Goal: Task Accomplishment & Management: Use online tool/utility

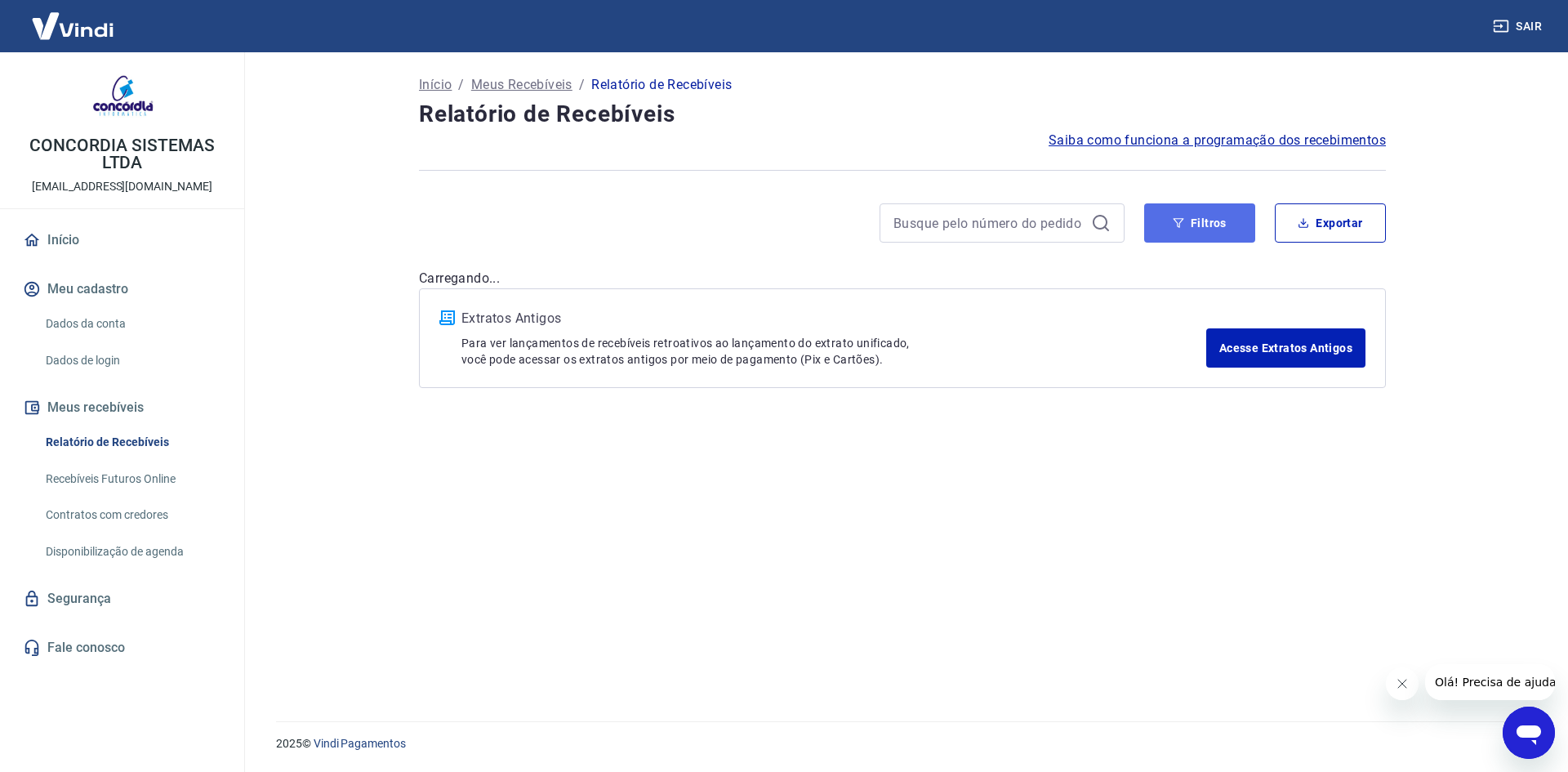
click at [1219, 226] on button "Filtros" at bounding box center [1200, 223] width 111 height 39
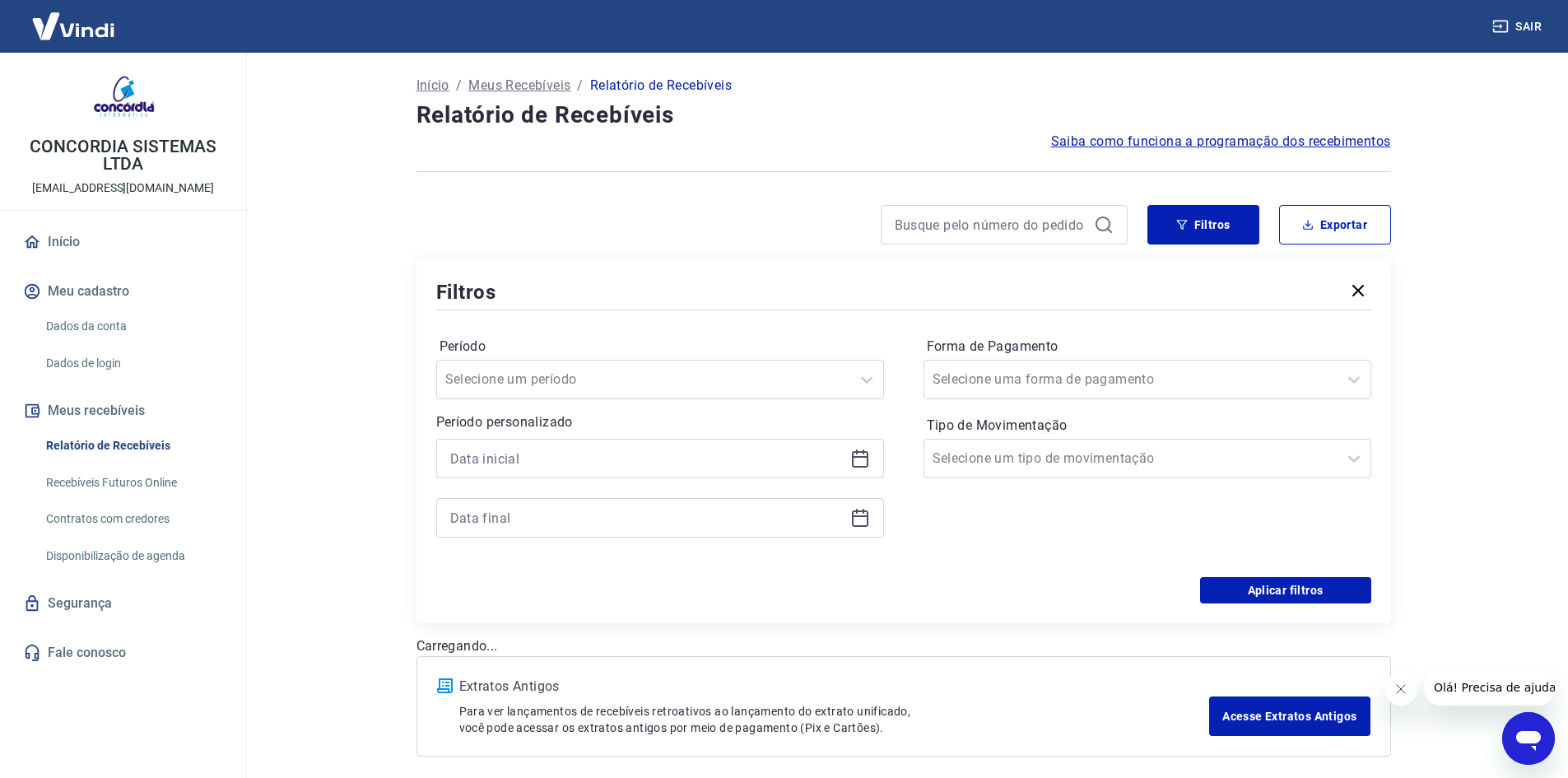
click at [889, 441] on div "Período Selecione um período Período personalizado Forma de Pagamento Selecione…" at bounding box center [903, 445] width 935 height 264
click at [860, 456] on icon at bounding box center [860, 458] width 20 height 20
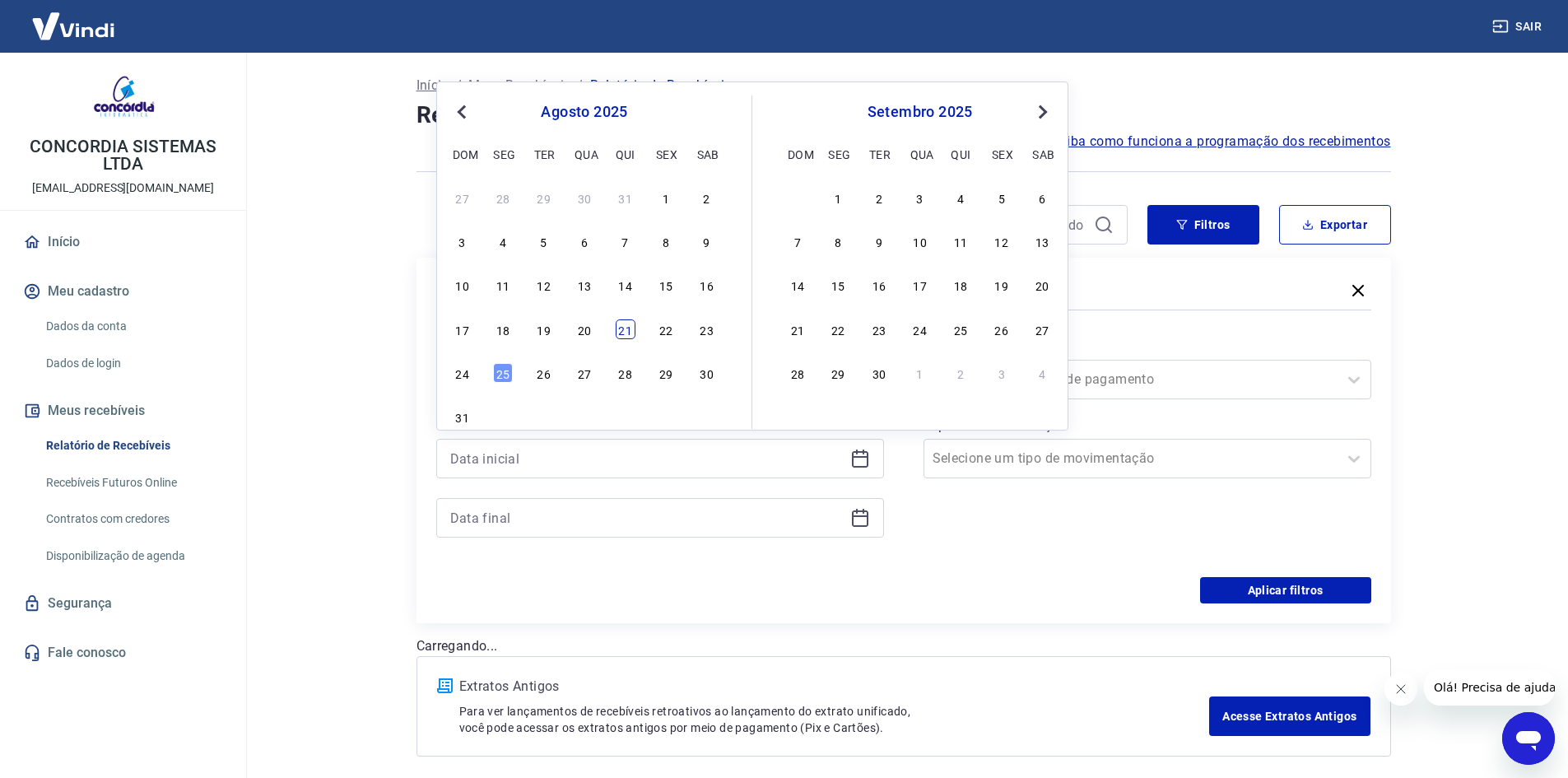
click at [617, 333] on div "21" at bounding box center [625, 329] width 20 height 20
type input "[DATE]"
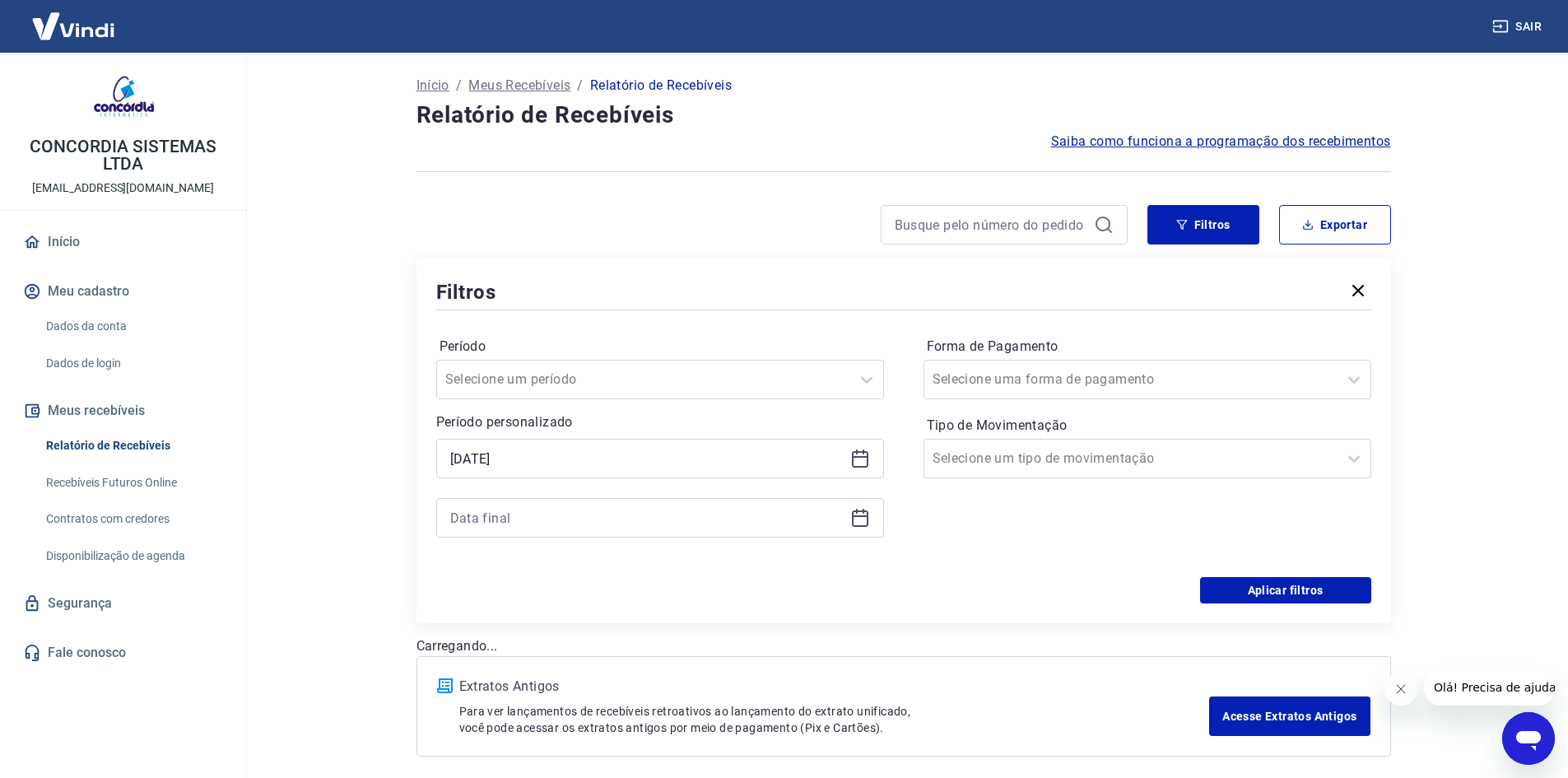
click at [878, 527] on div at bounding box center [660, 518] width 447 height 39
click at [864, 524] on icon at bounding box center [860, 518] width 20 height 20
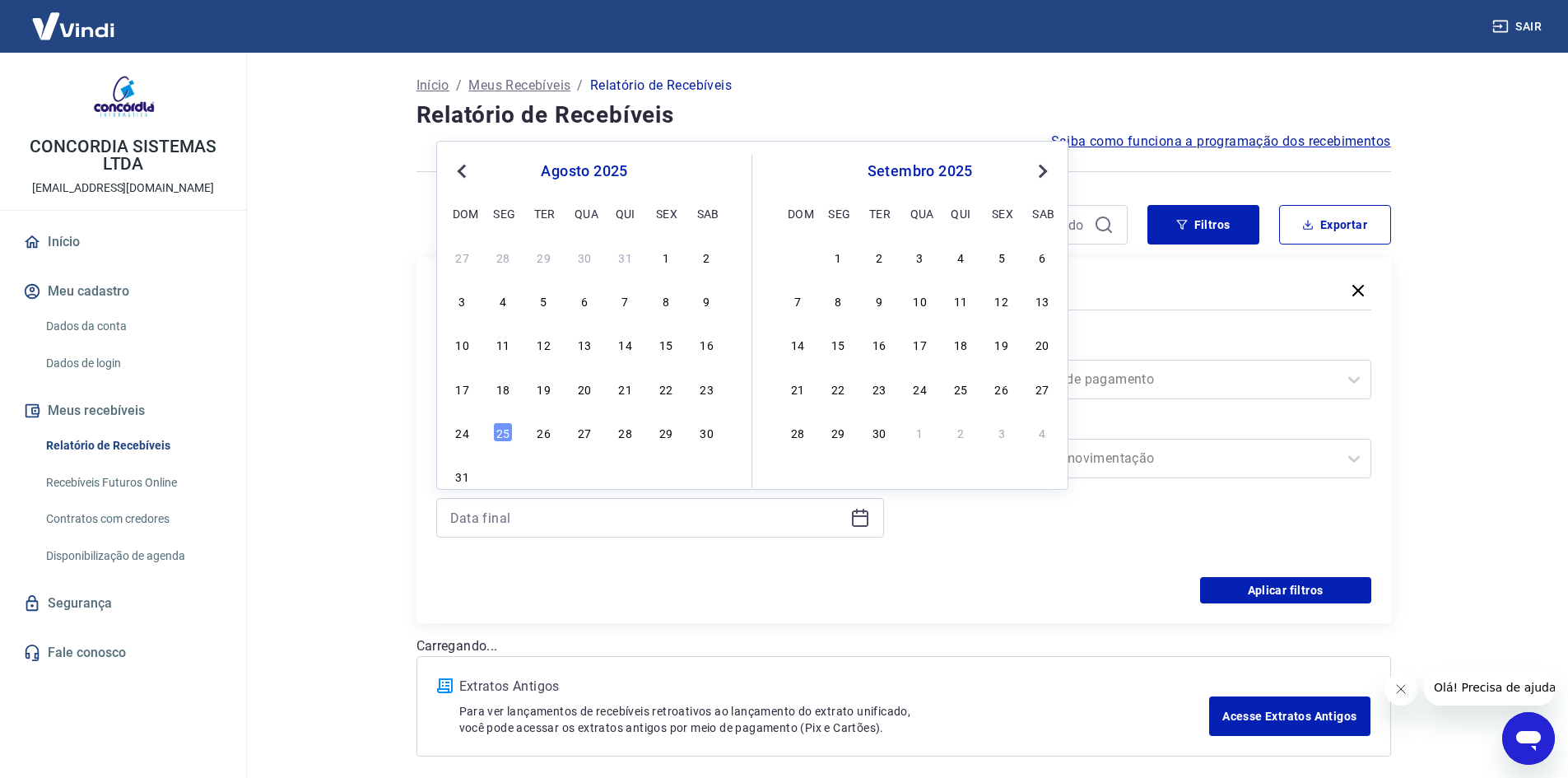
click at [614, 395] on div "17 18 19 20 21 22 23" at bounding box center [584, 388] width 268 height 24
click at [624, 389] on div "21" at bounding box center [625, 388] width 20 height 20
type input "[DATE]"
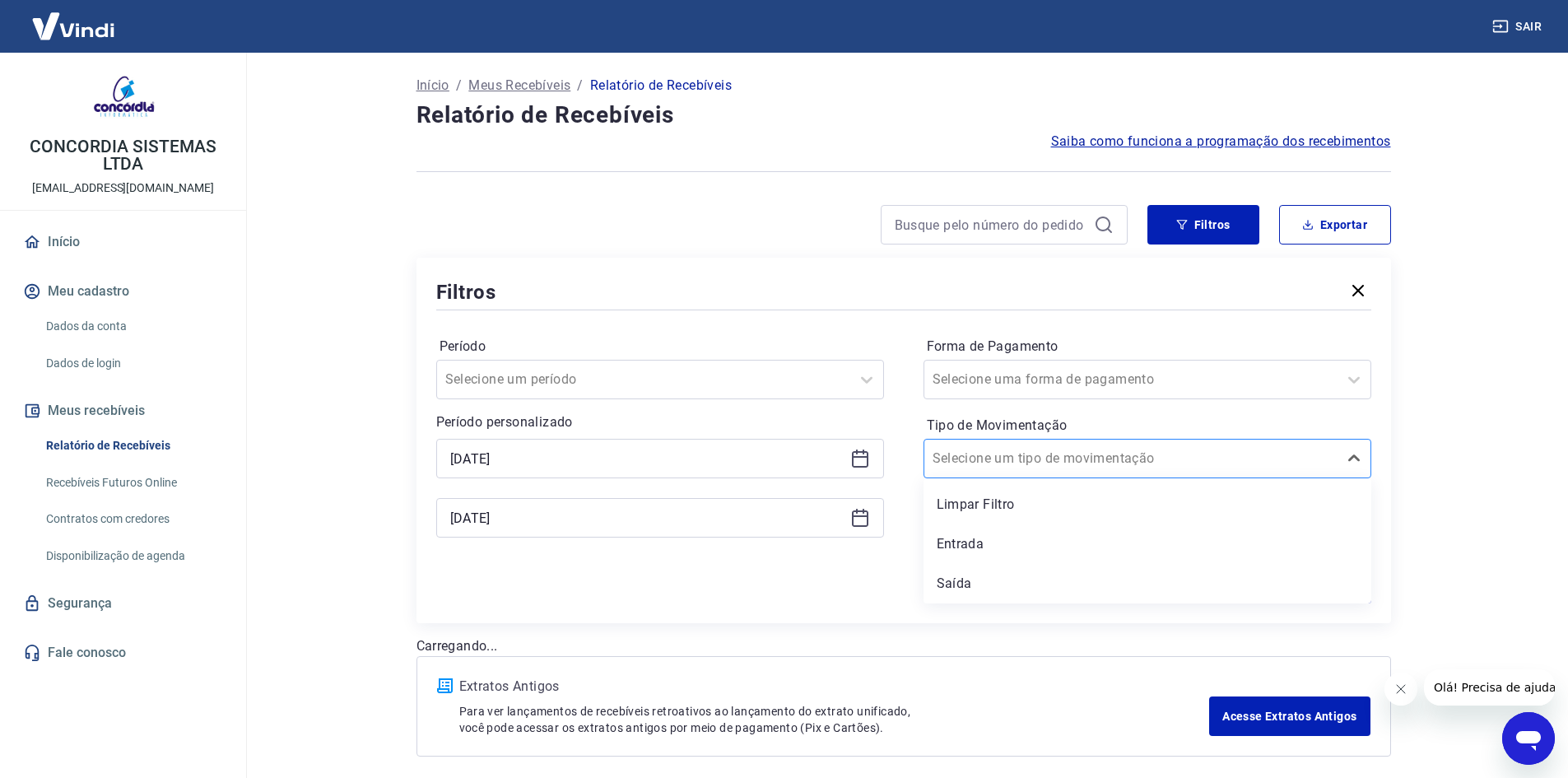
click at [1118, 462] on div at bounding box center [1130, 458] width 397 height 23
click at [1055, 536] on div "Entrada" at bounding box center [1147, 544] width 447 height 33
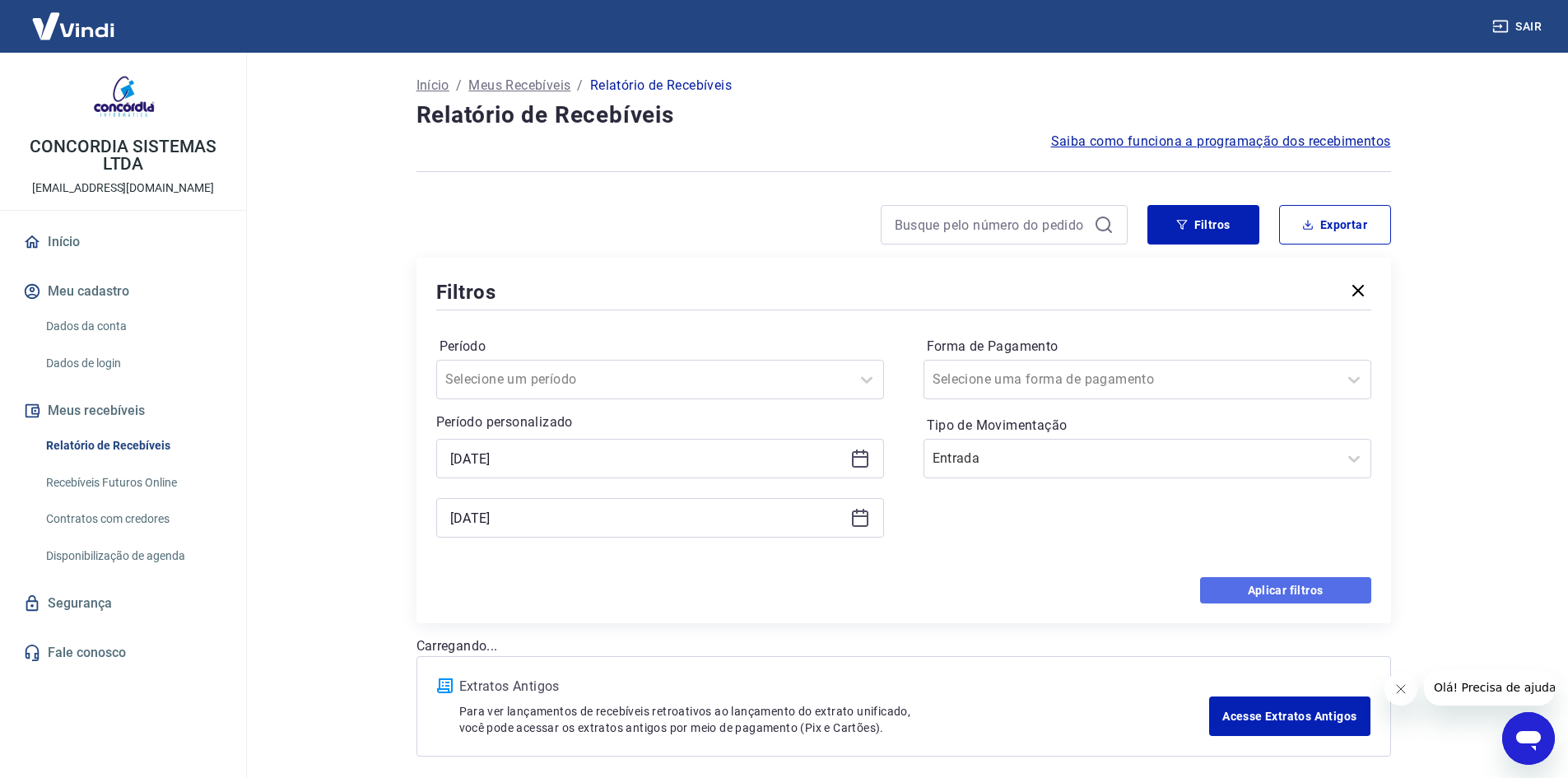
click at [1342, 596] on button "Aplicar filtros" at bounding box center [1286, 591] width 171 height 27
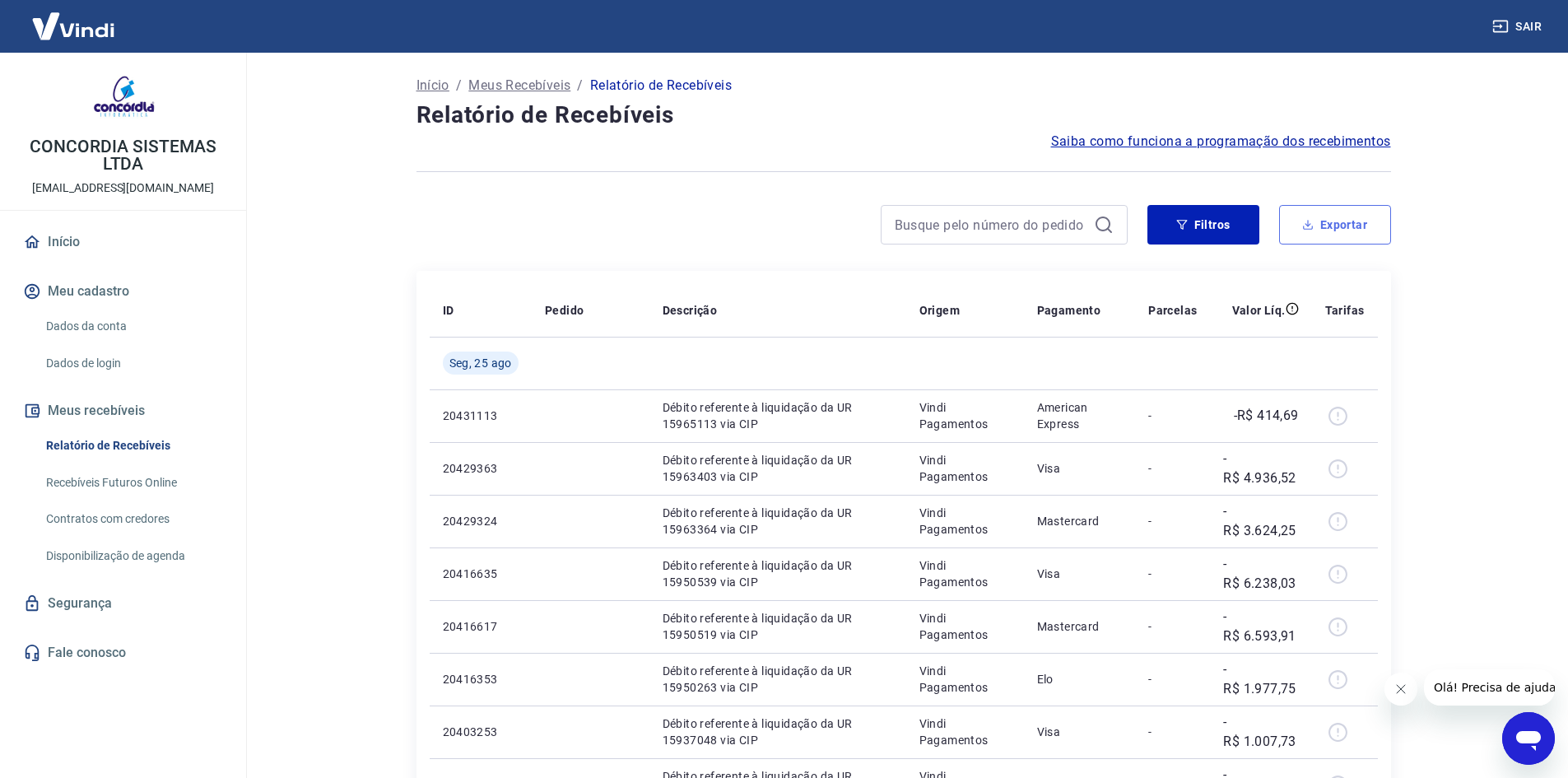
click at [1334, 221] on button "Exportar" at bounding box center [1335, 225] width 112 height 39
type input "[DATE]"
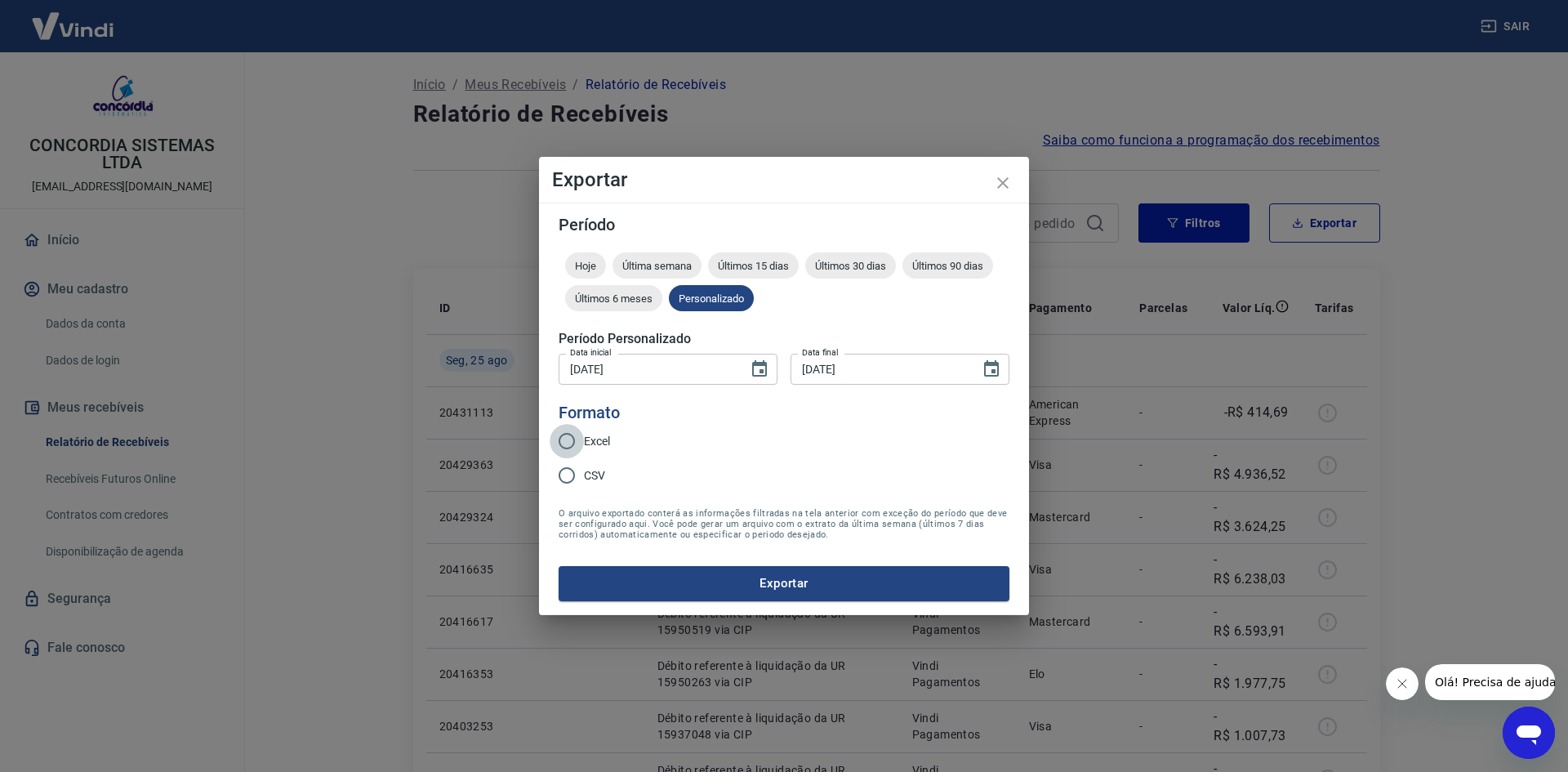
click at [575, 438] on input "Excel" at bounding box center [566, 441] width 34 height 34
radio input "true"
click at [839, 591] on button "Exportar" at bounding box center [784, 583] width 451 height 34
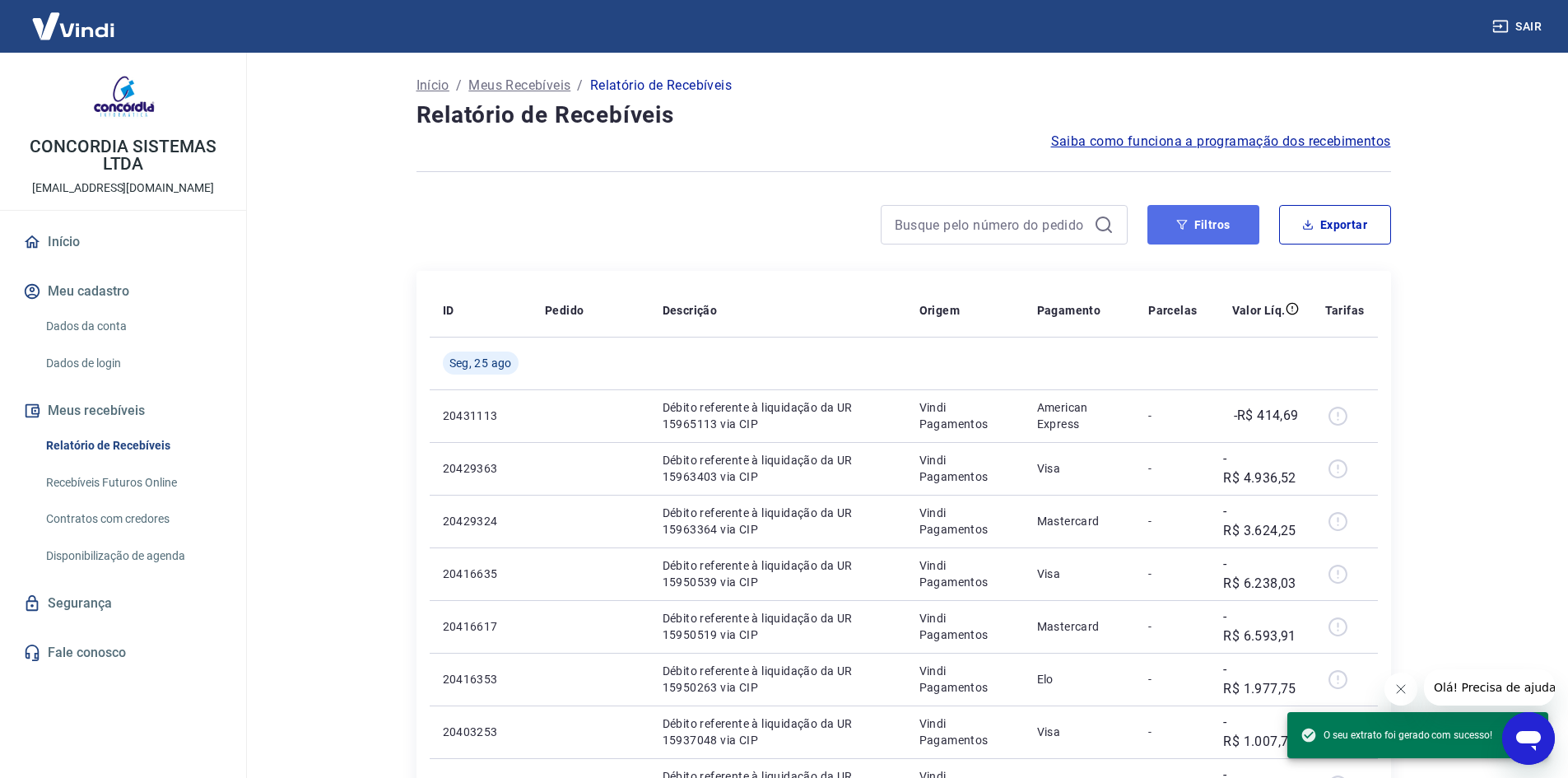
click at [1185, 234] on button "Filtros" at bounding box center [1203, 225] width 112 height 39
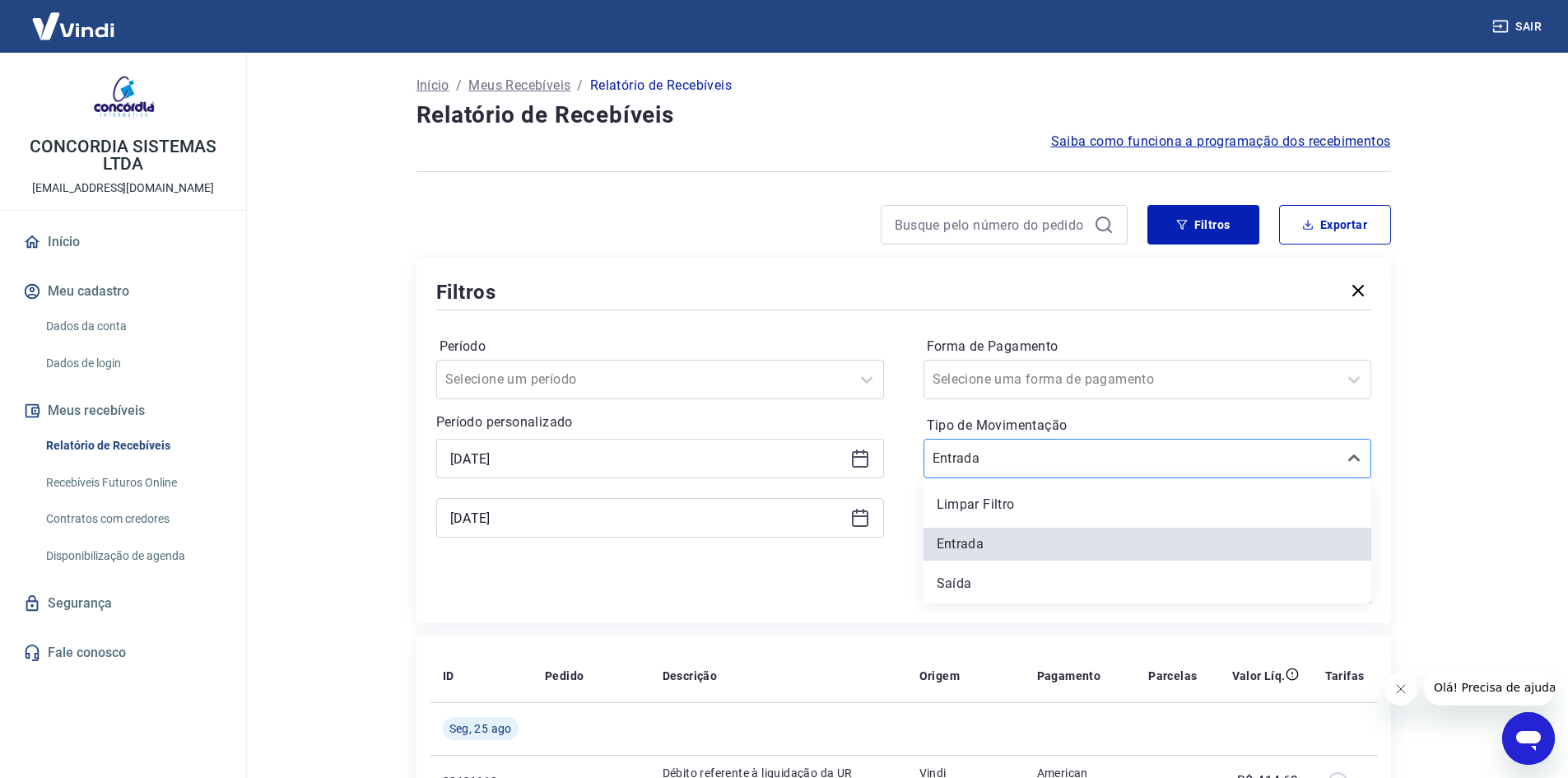
click at [1123, 443] on div "Entrada" at bounding box center [1147, 458] width 447 height 39
click at [1053, 569] on div "Saída" at bounding box center [1147, 584] width 447 height 33
click at [1099, 591] on div "Aplicar filtros" at bounding box center [903, 591] width 935 height 27
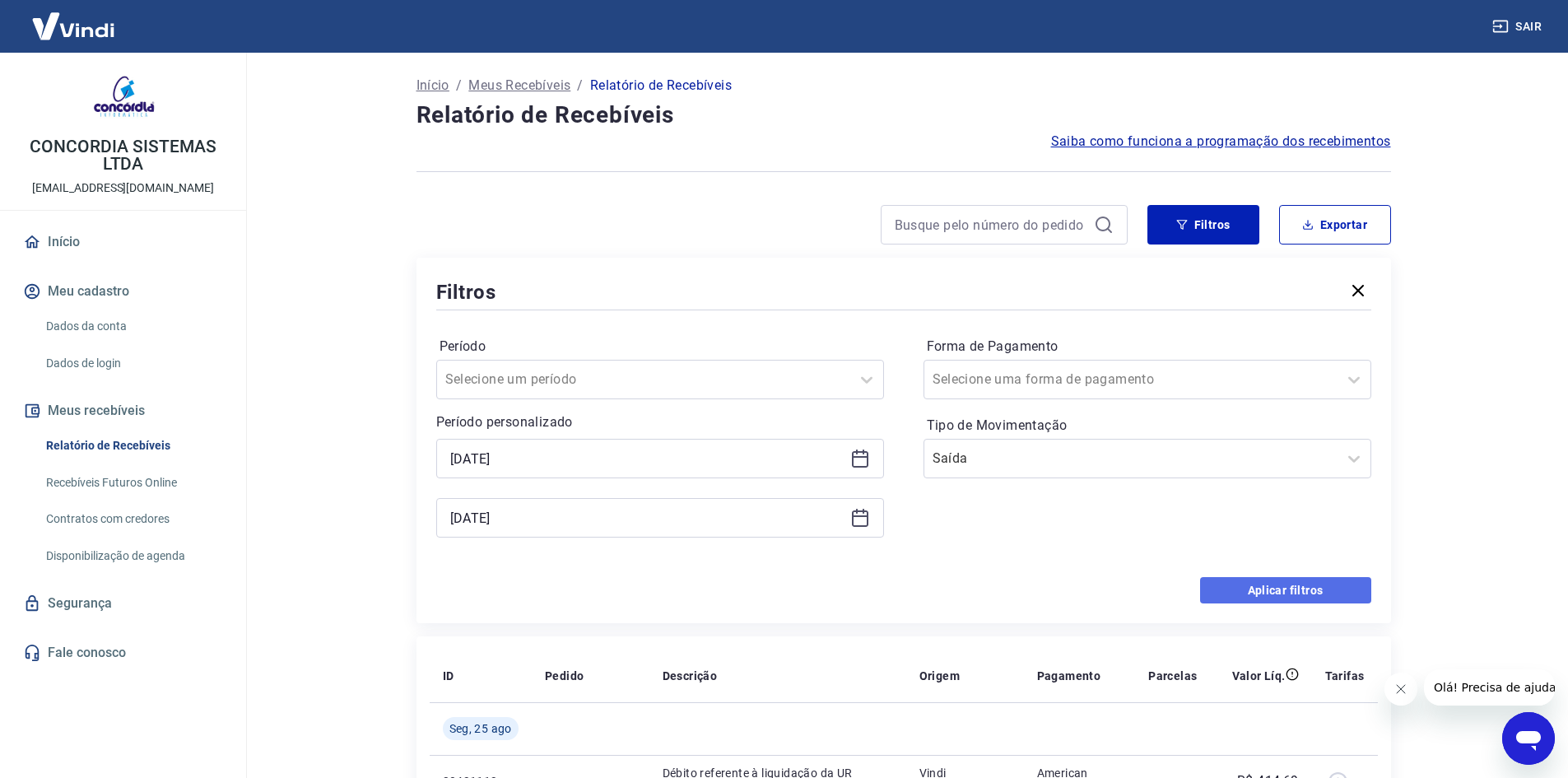
click at [1310, 594] on button "Aplicar filtros" at bounding box center [1286, 591] width 171 height 27
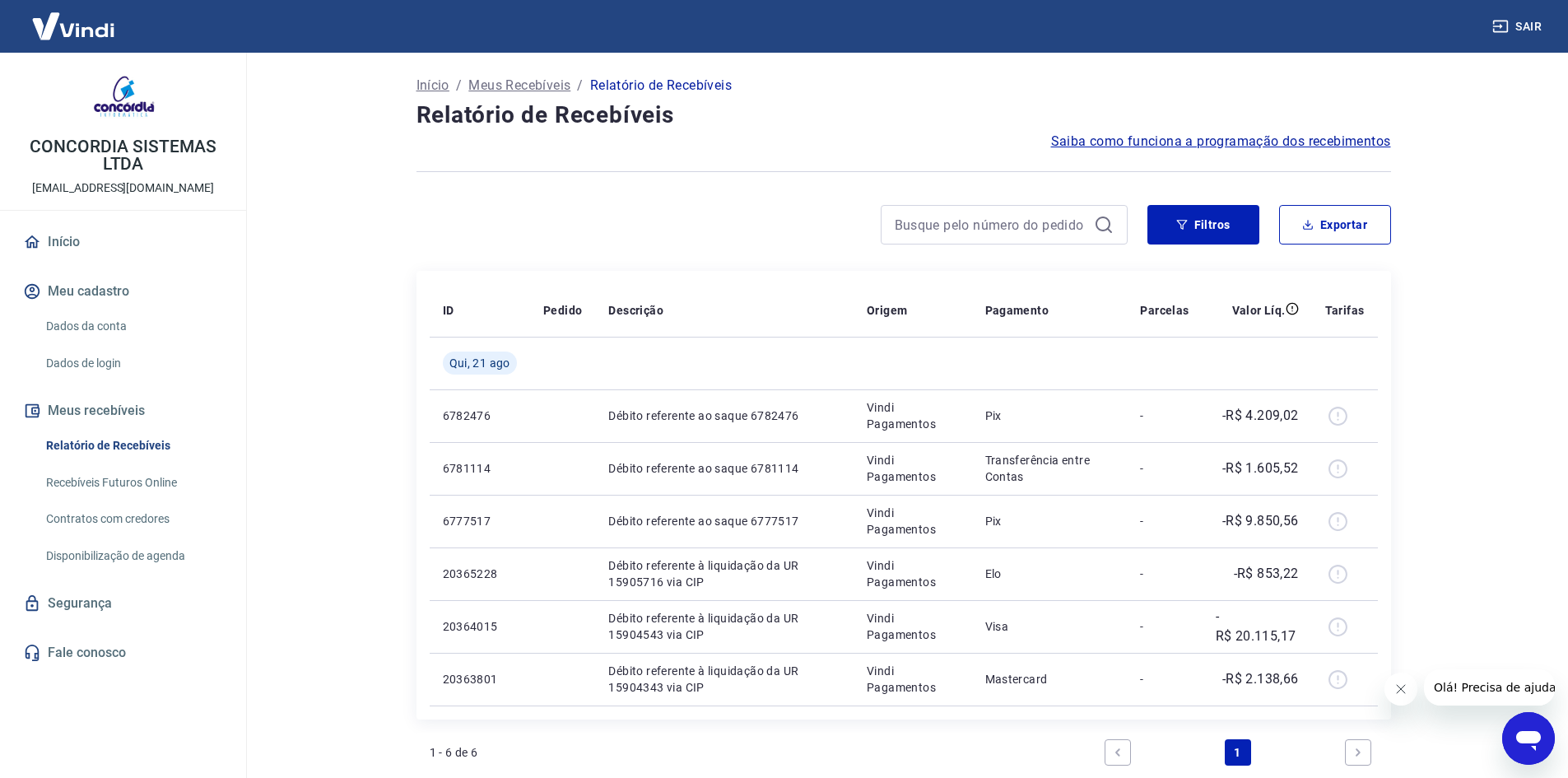
click at [1362, 200] on div "Início / Meus Recebíveis / Relatório de Recebíveis Relatório de Recebíveis Saib…" at bounding box center [904, 479] width 1014 height 853
click at [1362, 208] on button "Exportar" at bounding box center [1335, 225] width 112 height 39
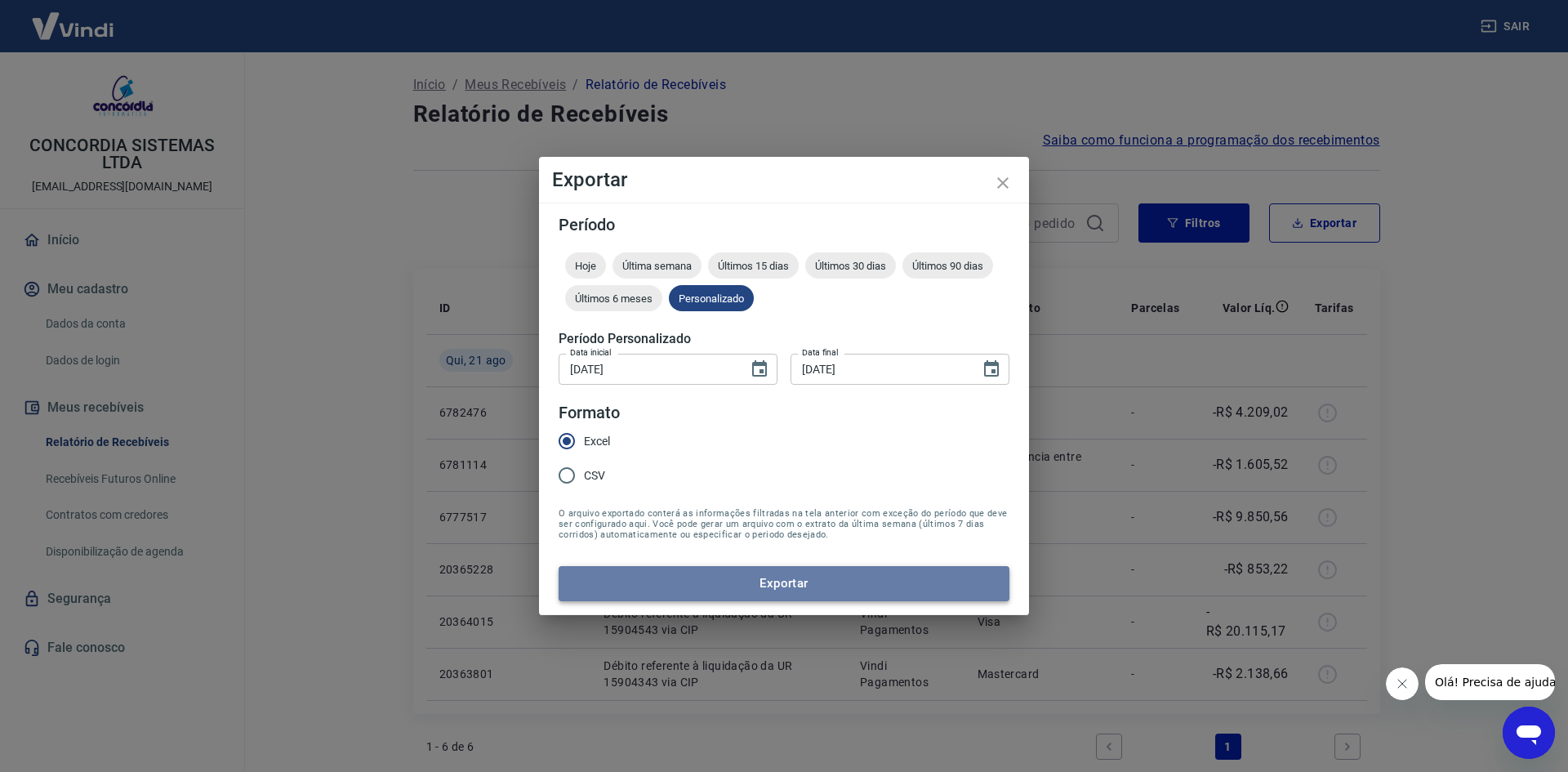
click at [699, 581] on button "Exportar" at bounding box center [784, 583] width 451 height 34
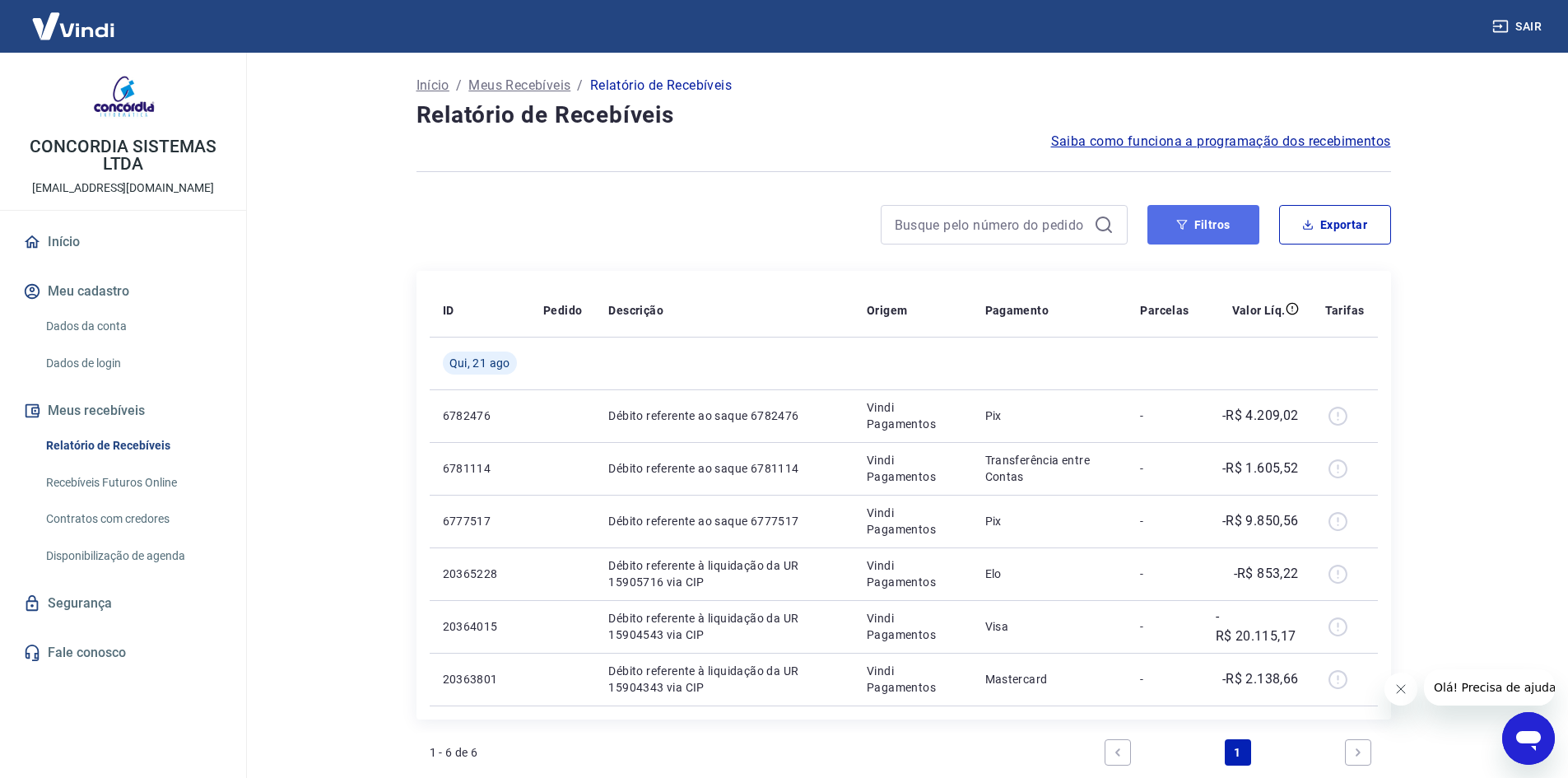
click at [1208, 209] on button "Filtros" at bounding box center [1203, 225] width 112 height 39
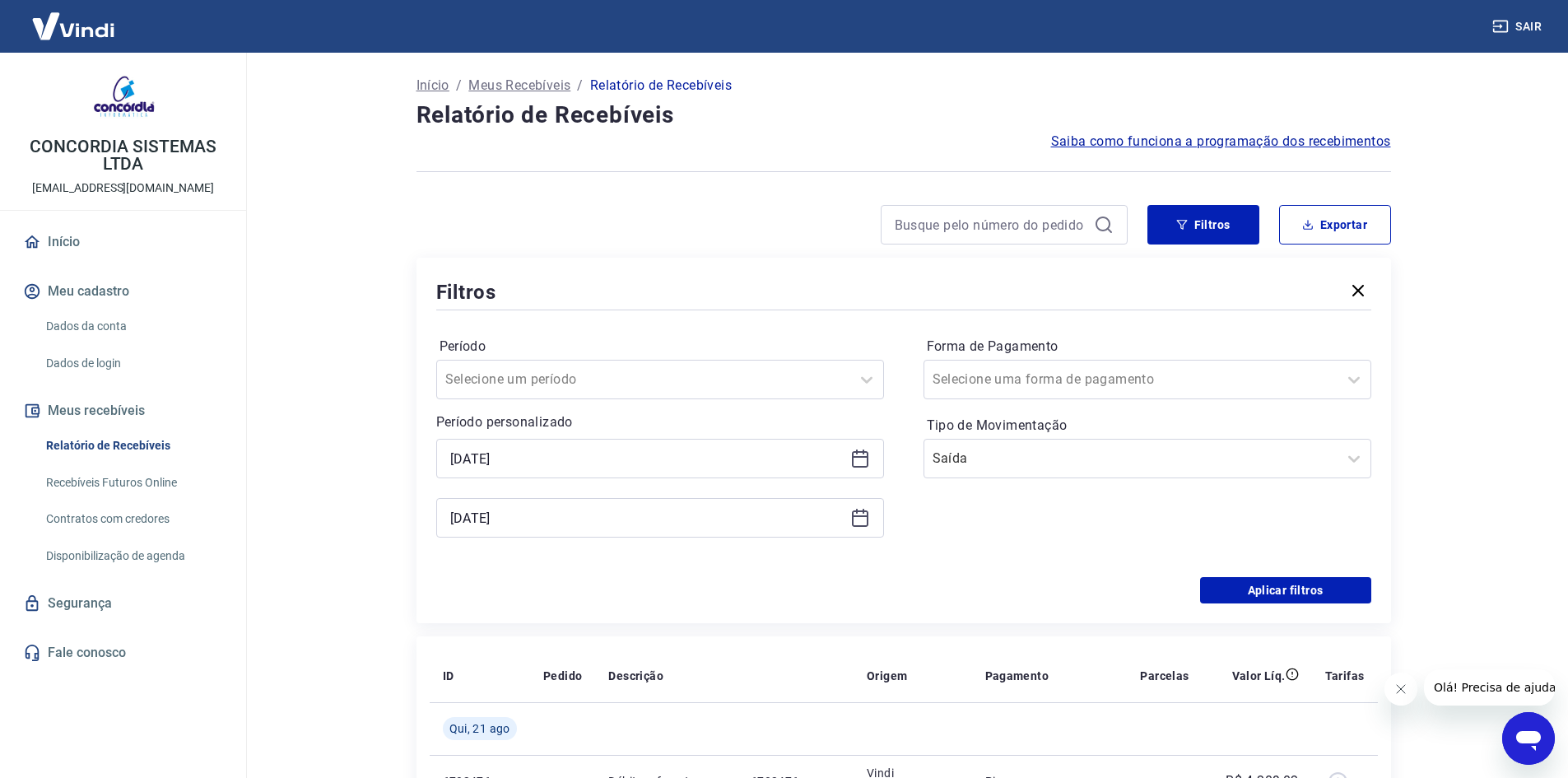
click at [863, 454] on icon at bounding box center [863, 452] width 2 height 5
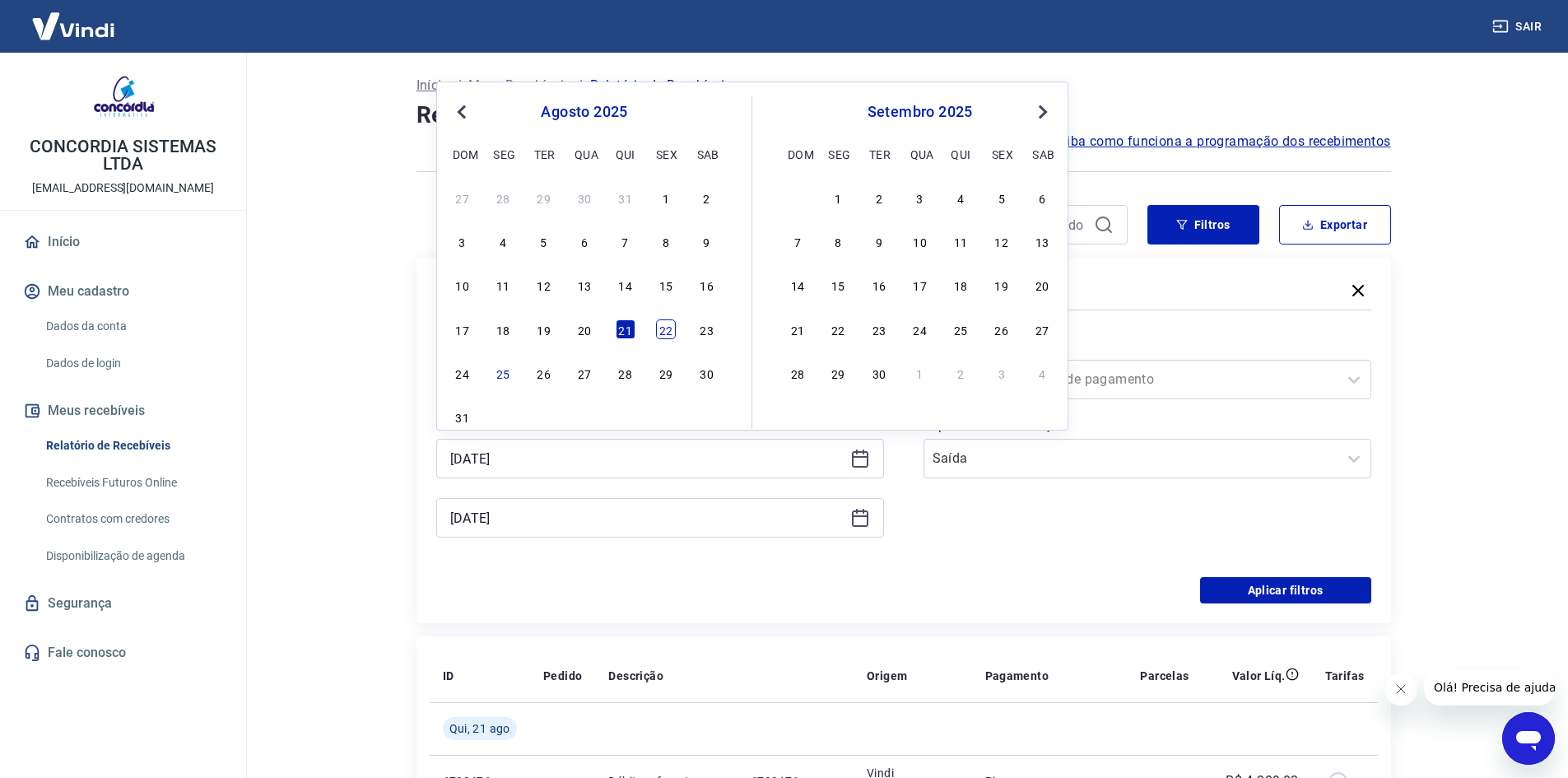
click at [657, 327] on div "22" at bounding box center [666, 329] width 20 height 20
type input "[DATE]"
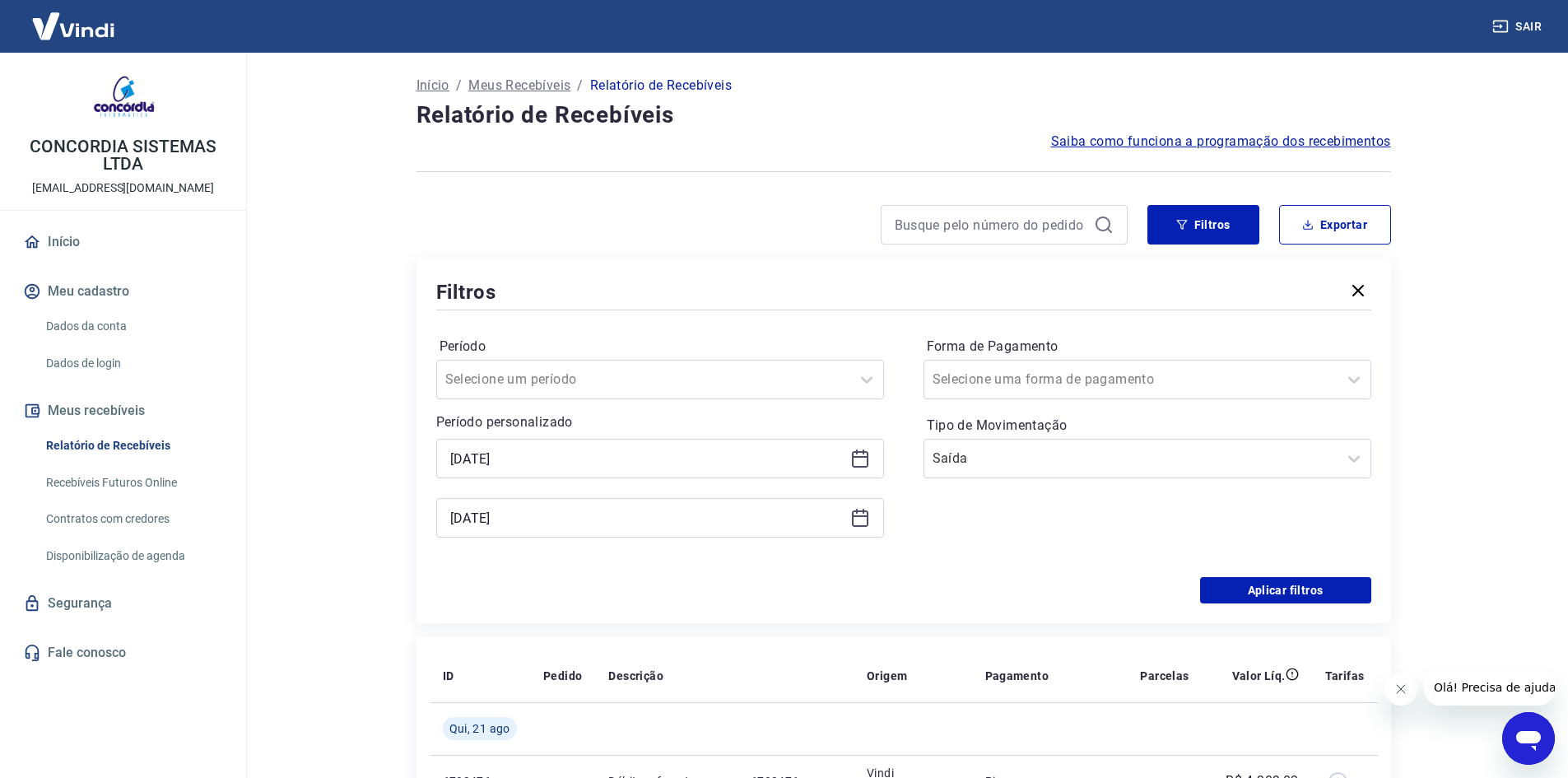
click at [862, 524] on icon at bounding box center [860, 518] width 20 height 20
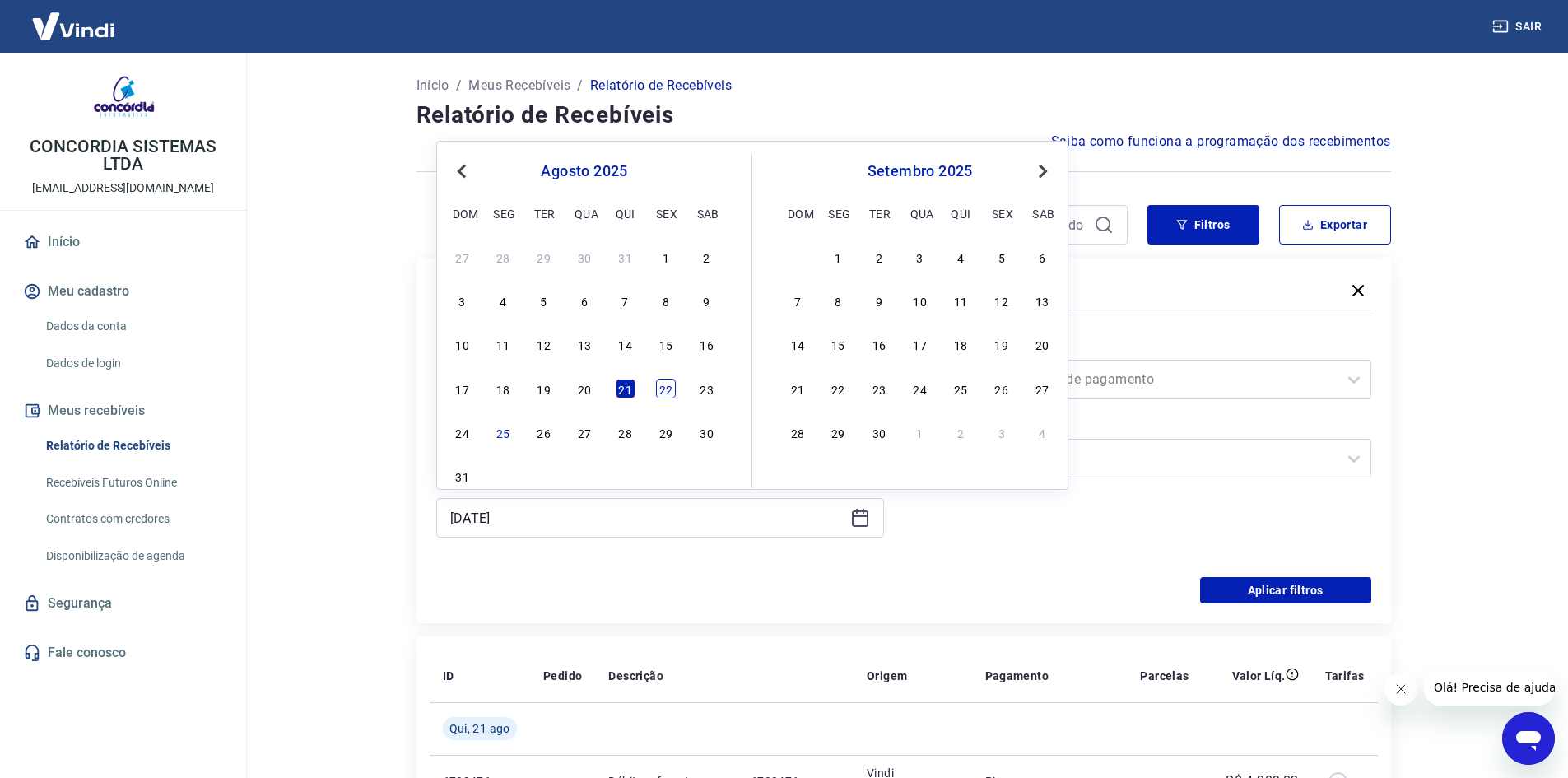
click at [665, 393] on div "22" at bounding box center [666, 388] width 20 height 20
type input "[DATE]"
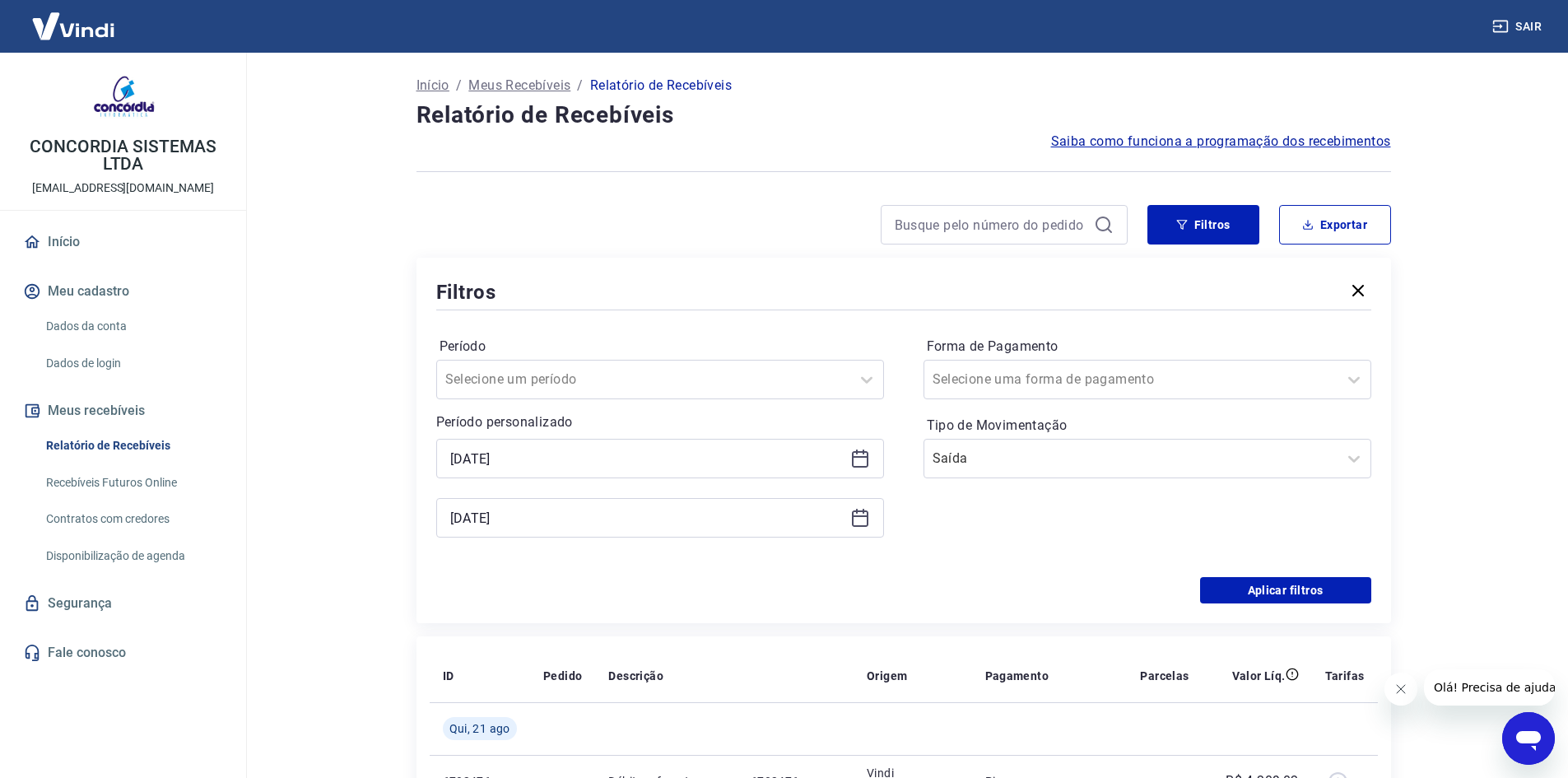
click at [1227, 432] on label "Tipo de Movimentação" at bounding box center [1147, 425] width 441 height 20
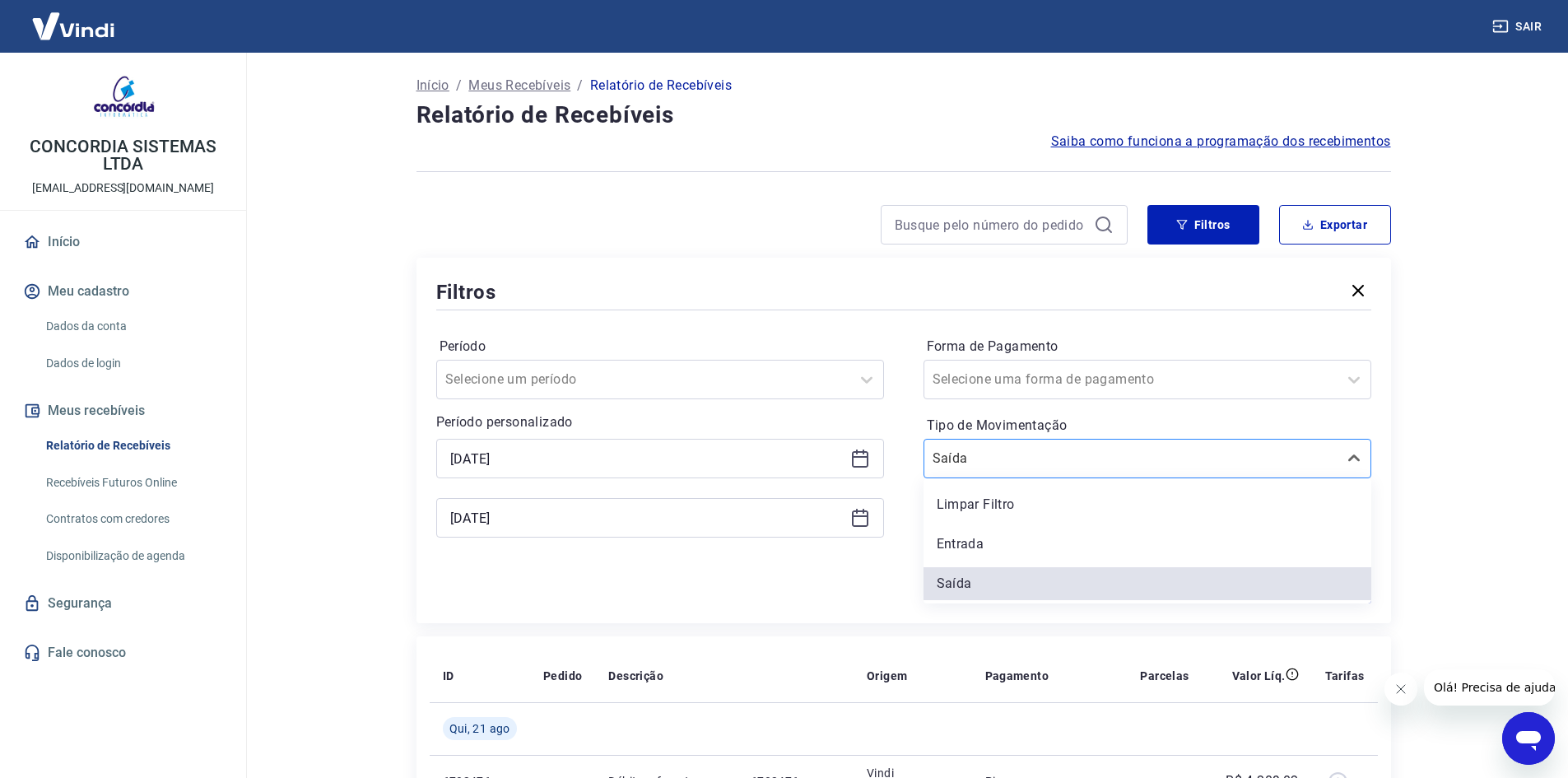
click at [1224, 456] on div at bounding box center [1130, 458] width 397 height 23
click at [1047, 540] on div "Entrada" at bounding box center [1147, 544] width 447 height 33
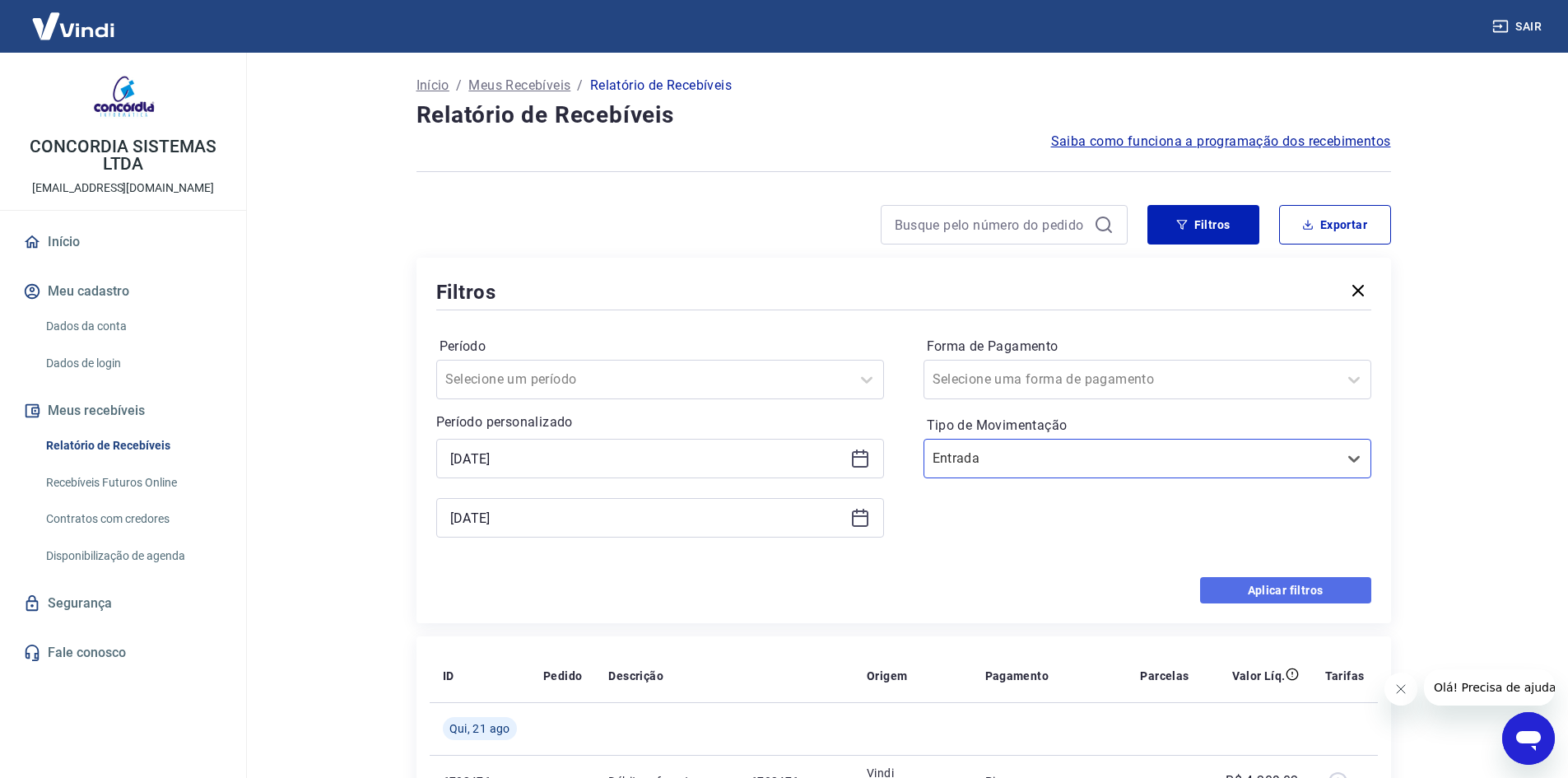
click at [1304, 589] on button "Aplicar filtros" at bounding box center [1286, 591] width 171 height 27
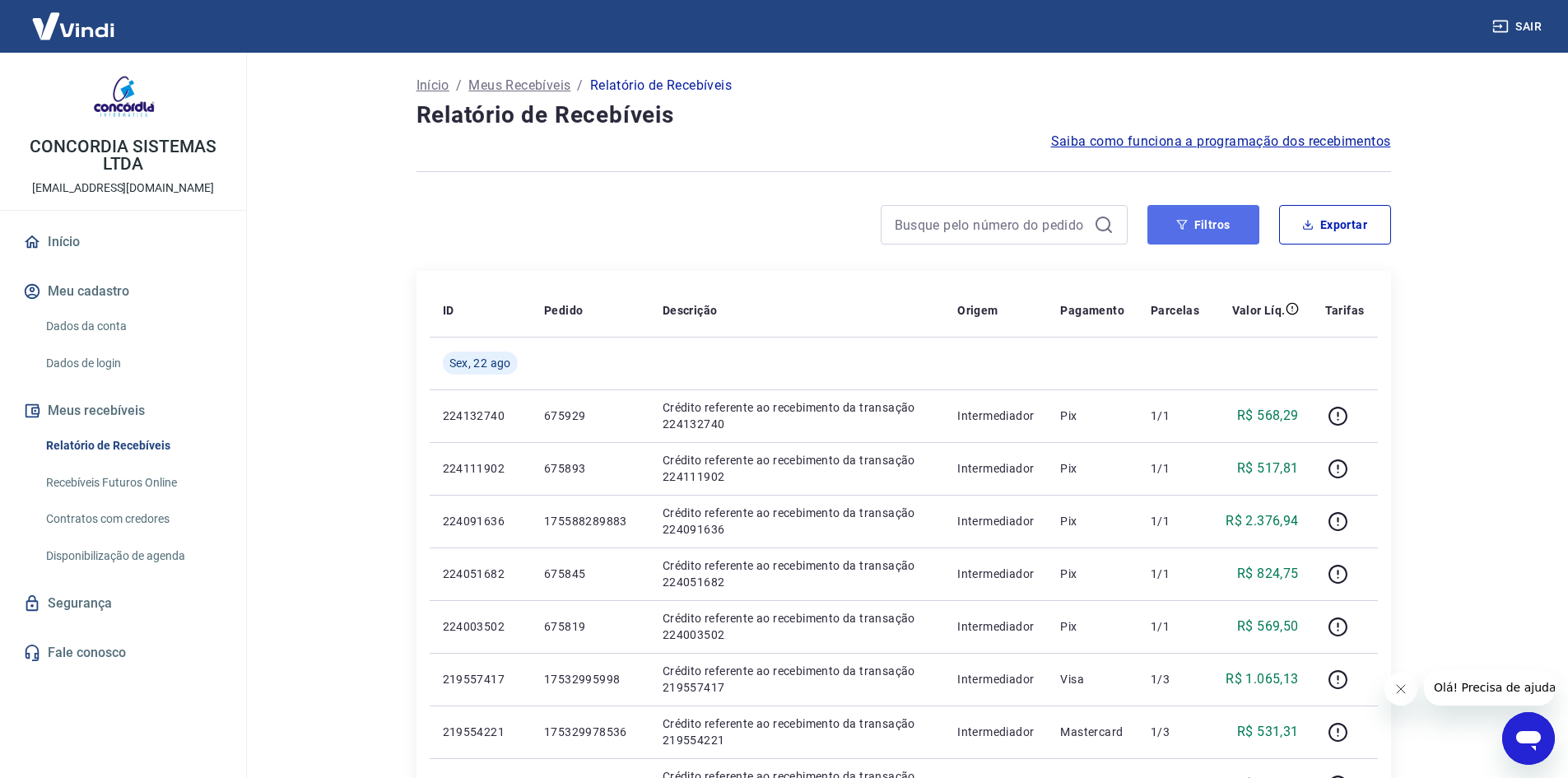
click at [1202, 205] on button "Filtros" at bounding box center [1203, 225] width 112 height 39
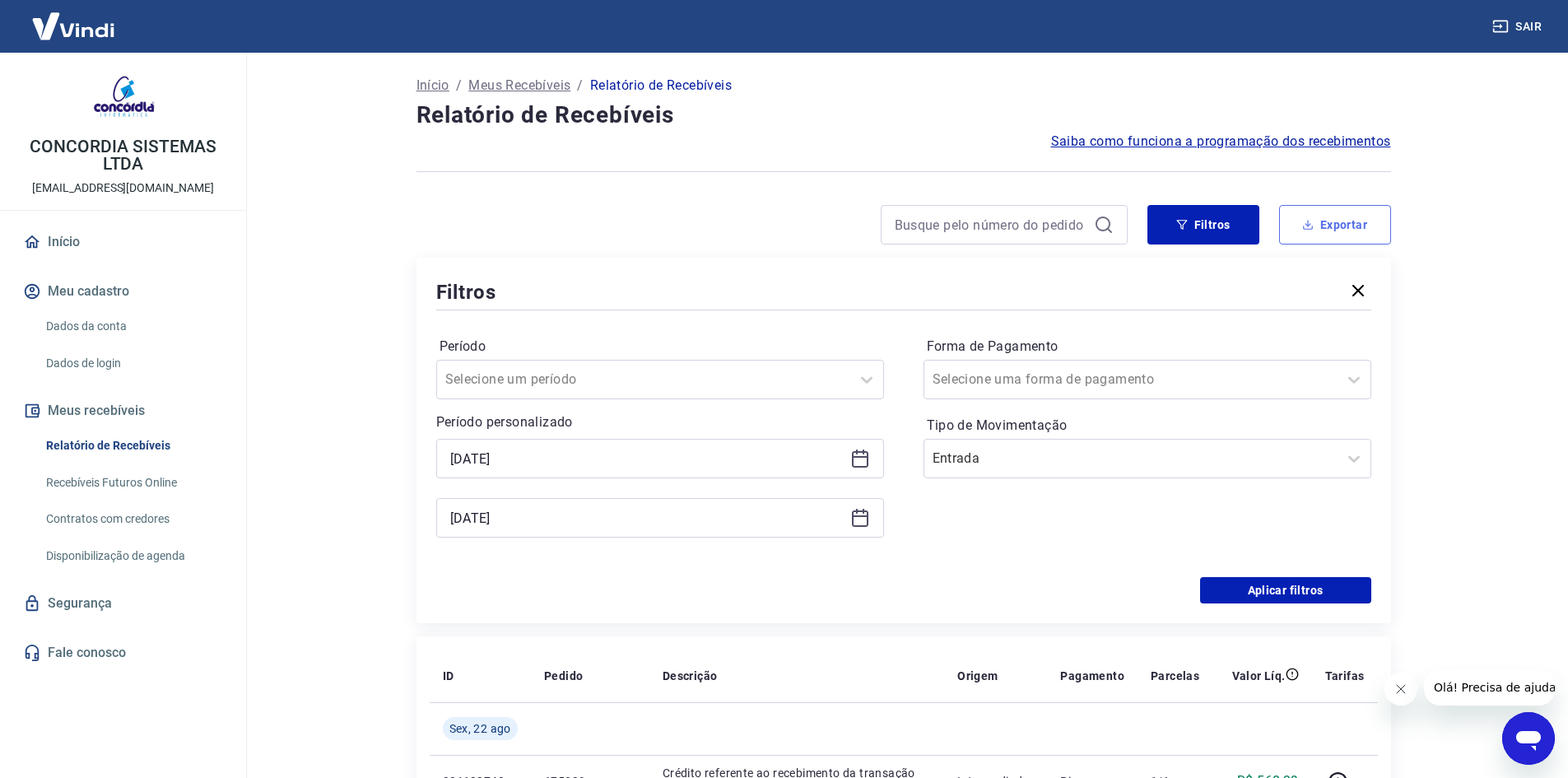
click at [1318, 221] on button "Exportar" at bounding box center [1335, 225] width 112 height 39
type input "[DATE]"
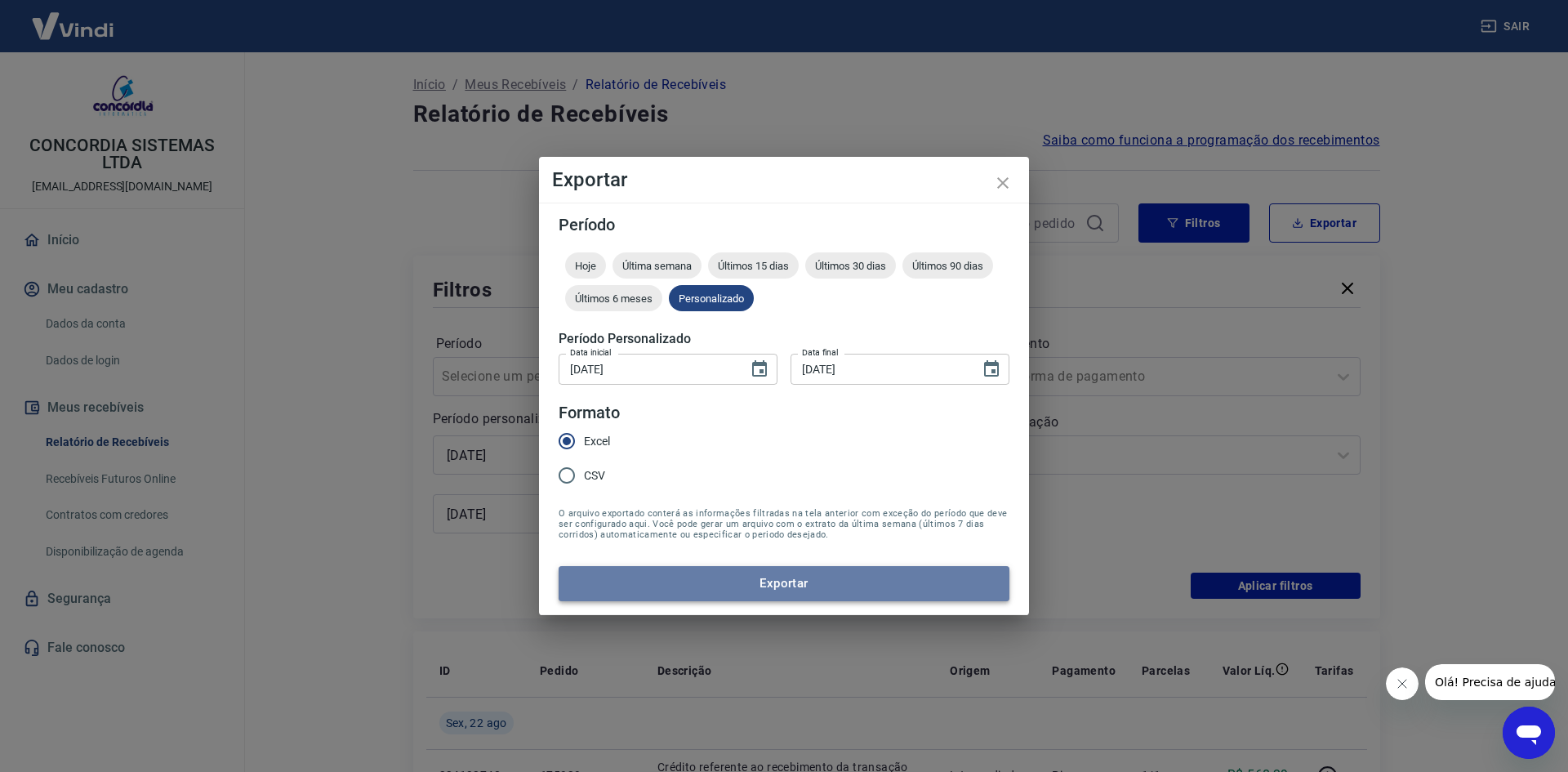
click at [773, 589] on button "Exportar" at bounding box center [784, 583] width 451 height 34
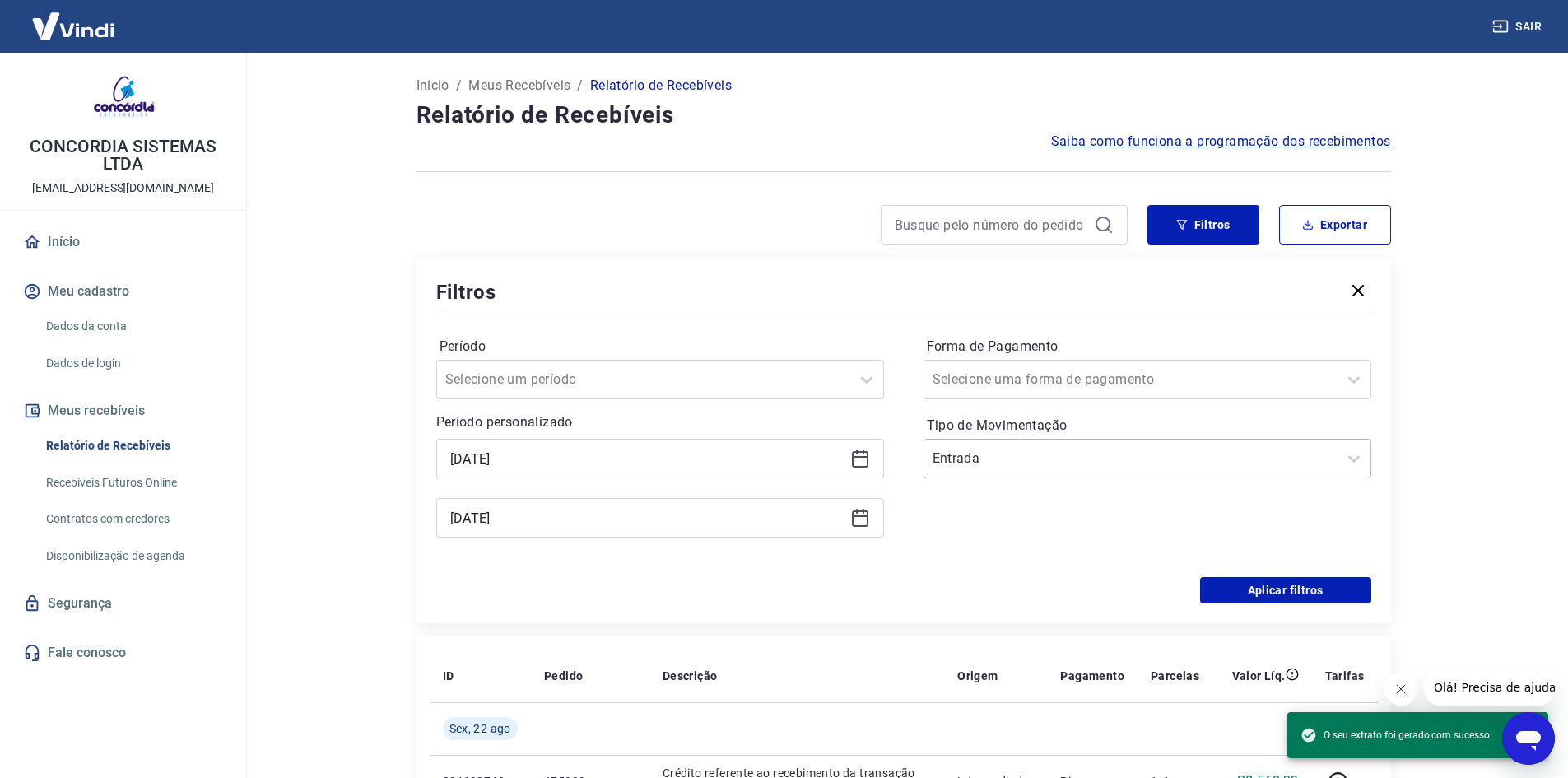
click at [1105, 455] on div at bounding box center [1130, 458] width 397 height 23
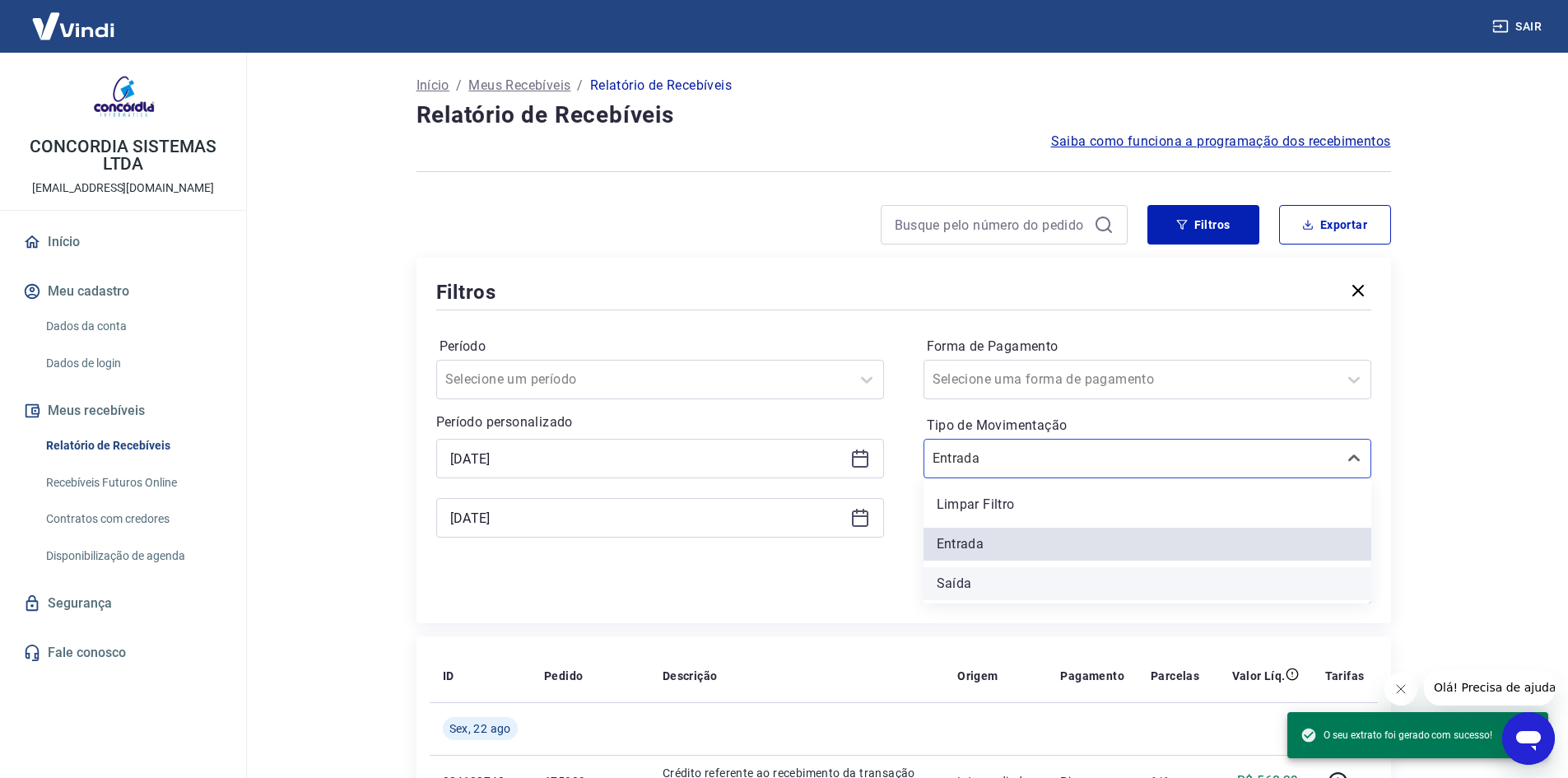
click at [953, 584] on div "Saída" at bounding box center [1147, 584] width 447 height 33
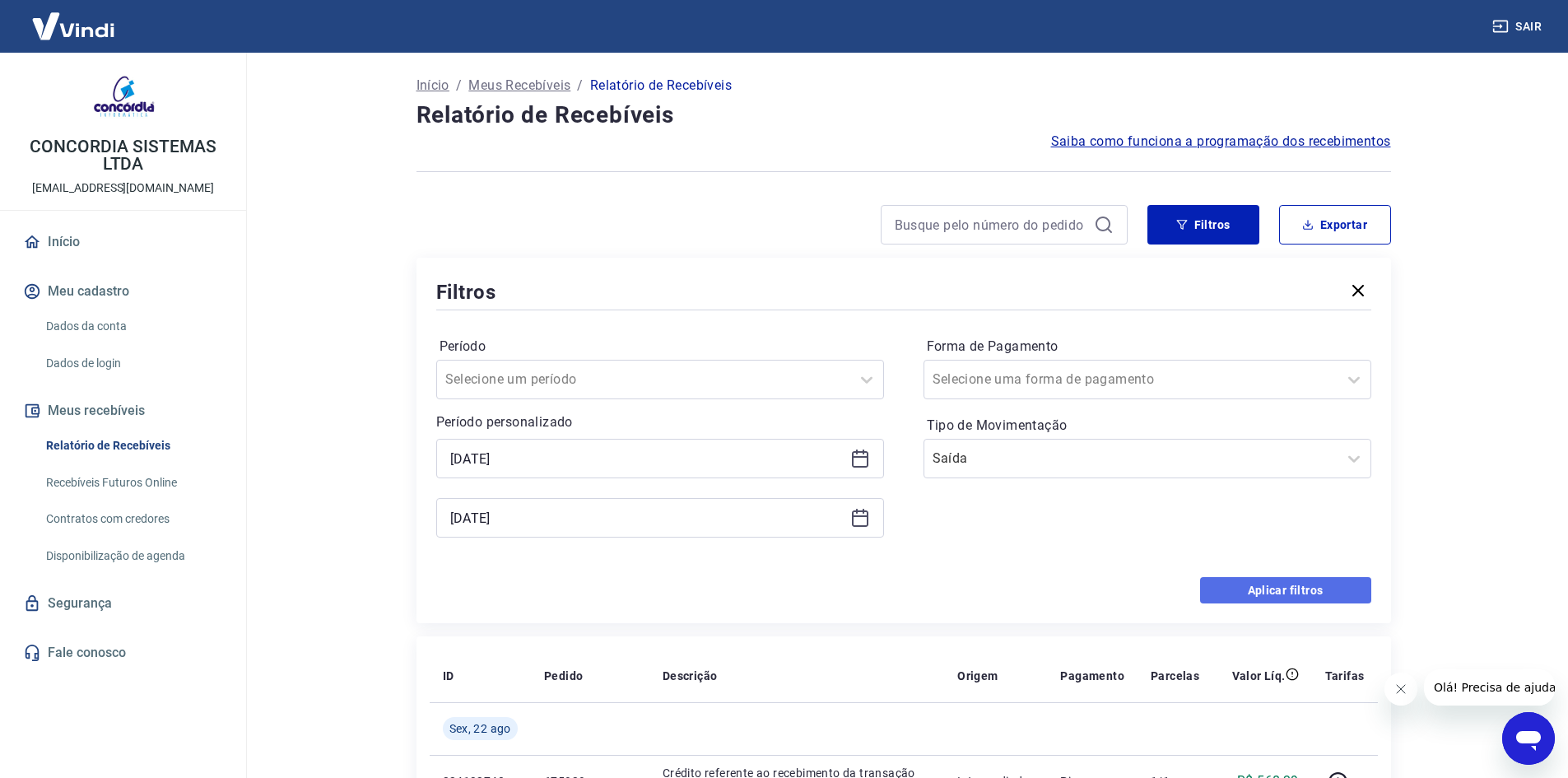
click at [1279, 592] on button "Aplicar filtros" at bounding box center [1286, 591] width 171 height 27
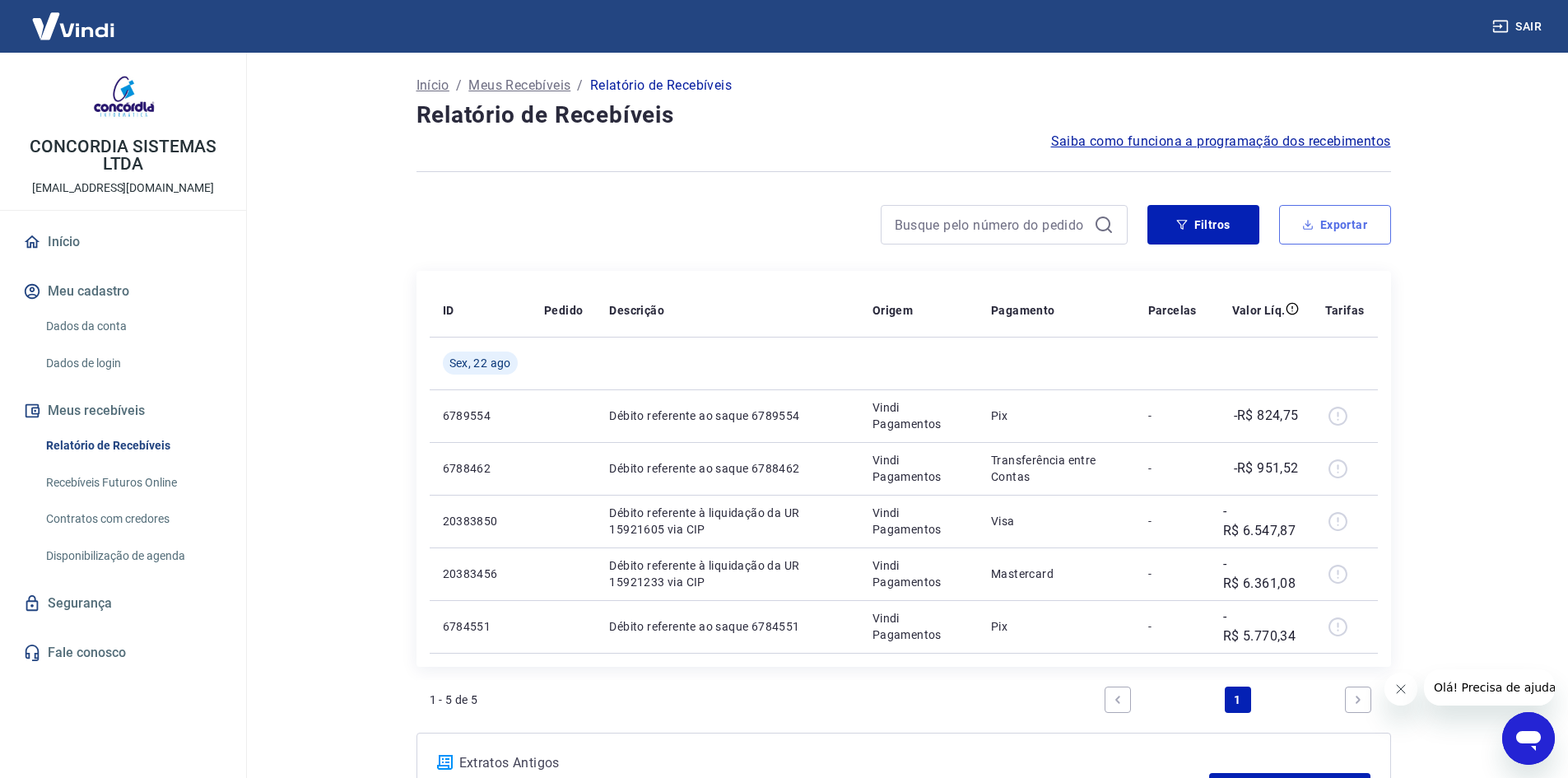
click at [1319, 227] on button "Exportar" at bounding box center [1335, 225] width 112 height 39
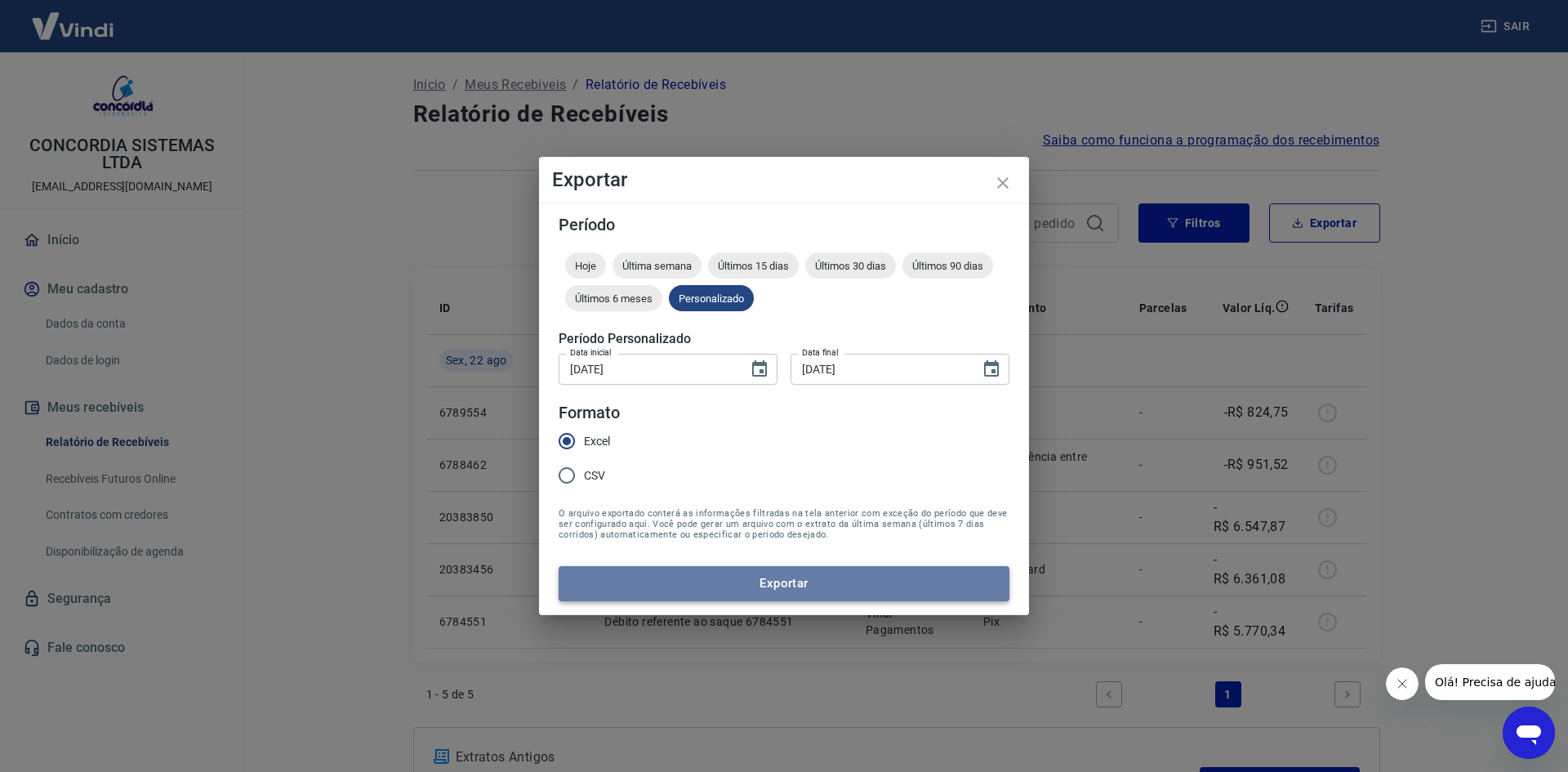
click at [835, 574] on button "Exportar" at bounding box center [784, 583] width 451 height 34
